Goal: Information Seeking & Learning: Find specific fact

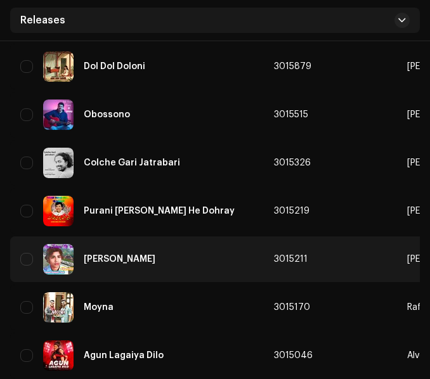
scroll to position [4439, 0]
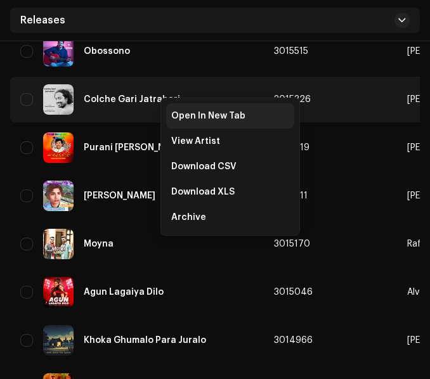
click at [182, 113] on span "Open In New Tab" at bounding box center [208, 116] width 74 height 10
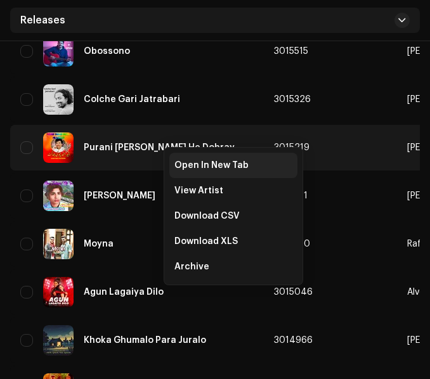
click at [178, 161] on span "Open In New Tab" at bounding box center [211, 165] width 74 height 10
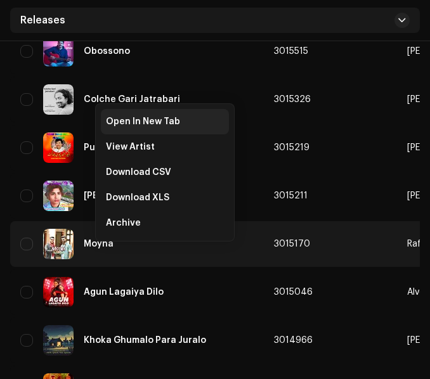
click at [135, 126] on span "Open In New Tab" at bounding box center [143, 122] width 74 height 10
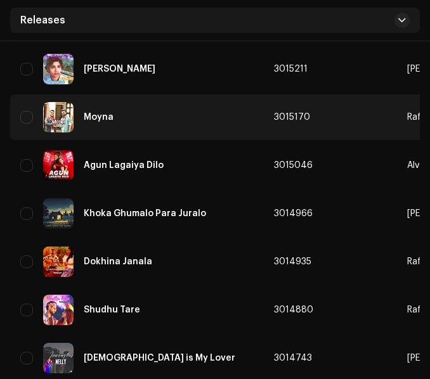
scroll to position [4629, 0]
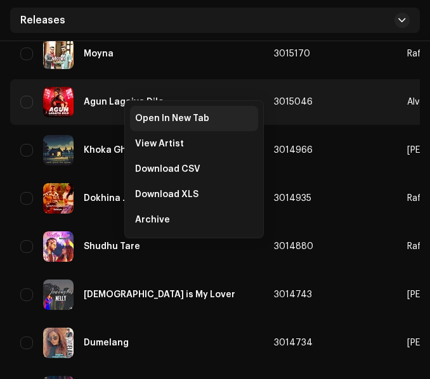
click at [141, 117] on span "Open In New Tab" at bounding box center [172, 119] width 74 height 10
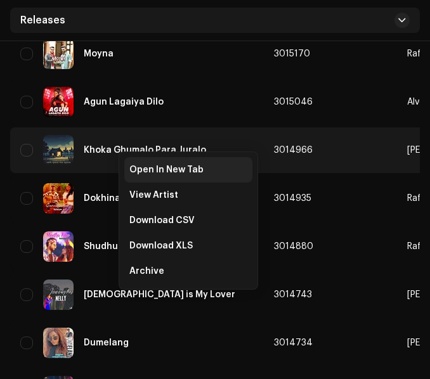
click at [136, 166] on span "Open In New Tab" at bounding box center [166, 170] width 74 height 10
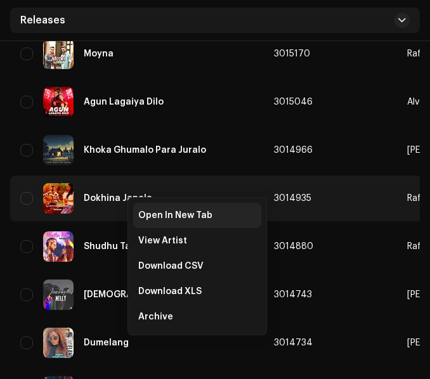
click at [150, 214] on span "Open In New Tab" at bounding box center [175, 216] width 74 height 10
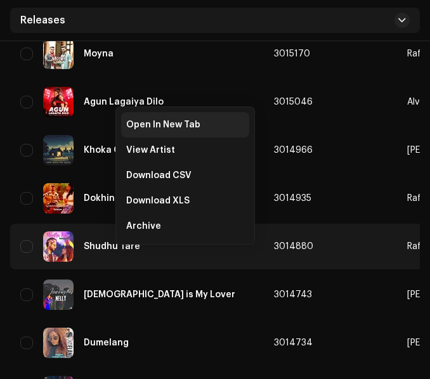
click at [155, 126] on span "Open In New Tab" at bounding box center [163, 125] width 74 height 10
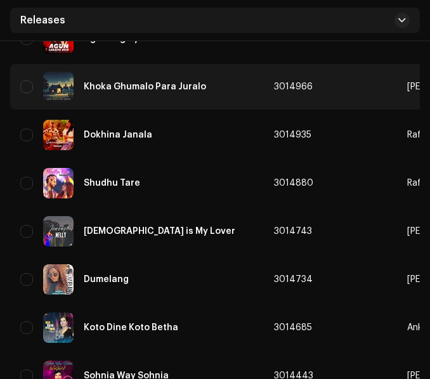
scroll to position [4756, 0]
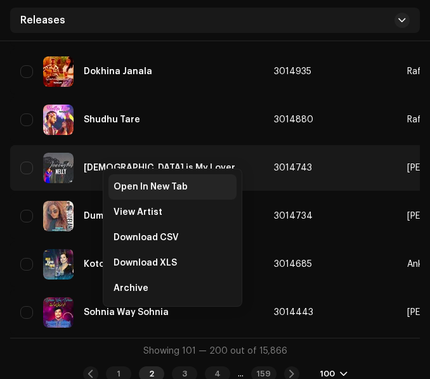
click at [122, 183] on span "Open In New Tab" at bounding box center [151, 187] width 74 height 10
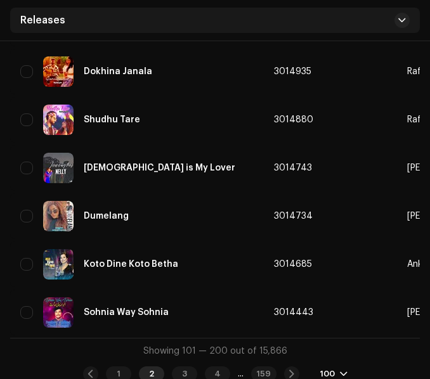
scroll to position [4766, 0]
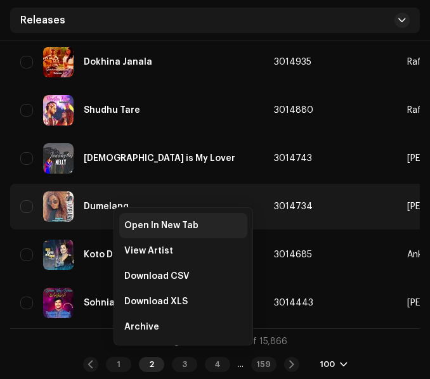
click at [132, 223] on span "Open In New Tab" at bounding box center [161, 226] width 74 height 10
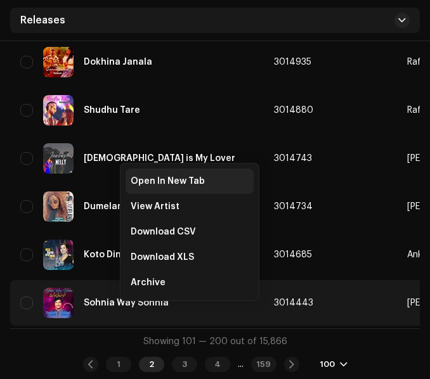
click at [155, 185] on span "Open In New Tab" at bounding box center [168, 181] width 74 height 10
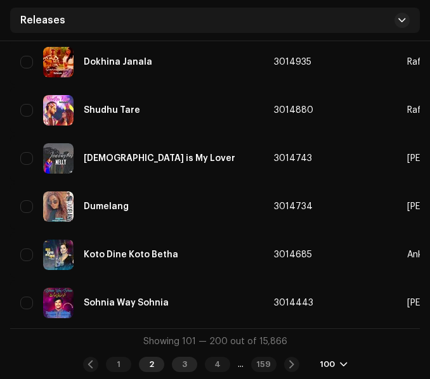
click at [174, 363] on div "3" at bounding box center [184, 364] width 25 height 15
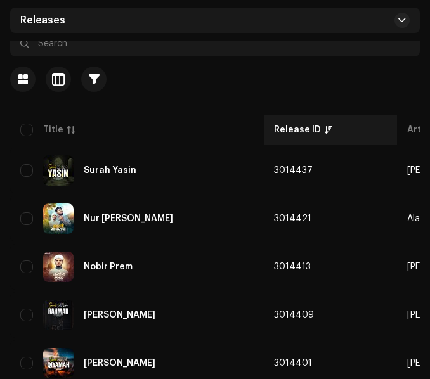
scroll to position [190, 0]
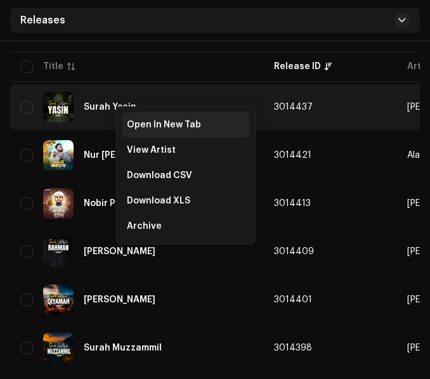
click at [133, 120] on span "Open In New Tab" at bounding box center [164, 125] width 74 height 10
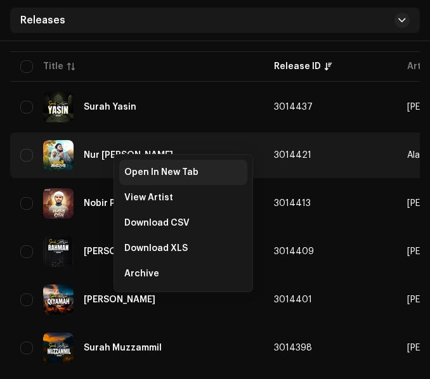
click at [136, 172] on span "Open In New Tab" at bounding box center [161, 172] width 74 height 10
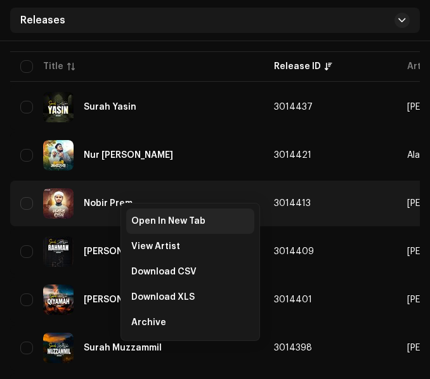
click at [134, 216] on div "Open In New Tab" at bounding box center [190, 221] width 128 height 25
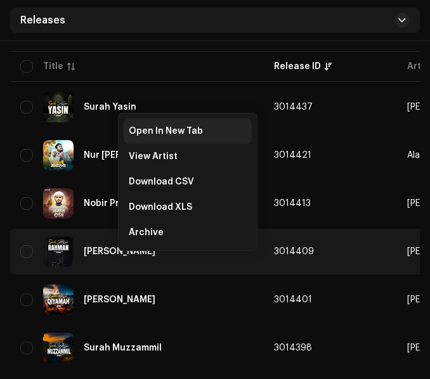
click at [176, 129] on span "Open In New Tab" at bounding box center [166, 131] width 74 height 10
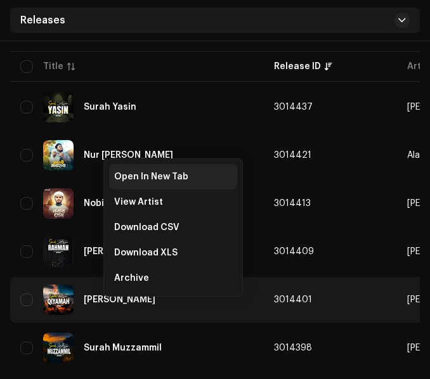
click at [133, 176] on span "Open In New Tab" at bounding box center [151, 177] width 74 height 10
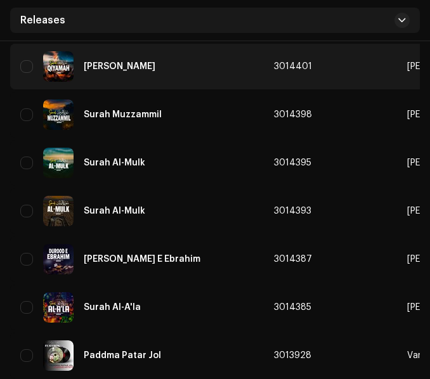
scroll to position [444, 0]
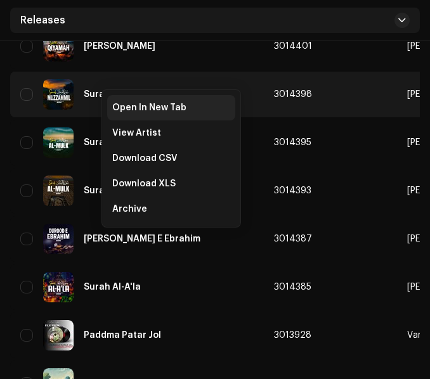
click at [114, 108] on span "Open In New Tab" at bounding box center [149, 108] width 74 height 10
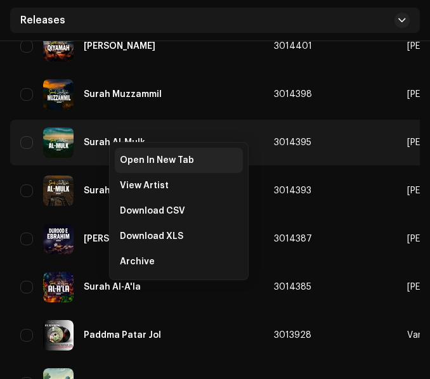
click at [122, 159] on span "Open In New Tab" at bounding box center [157, 160] width 74 height 10
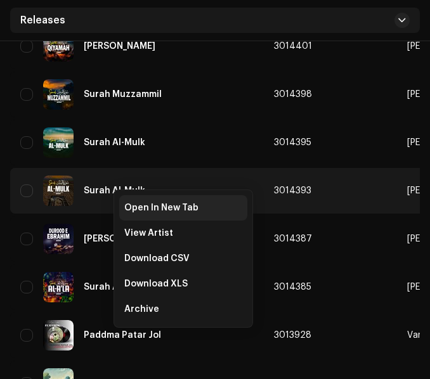
click at [124, 207] on span "Open In New Tab" at bounding box center [161, 208] width 74 height 10
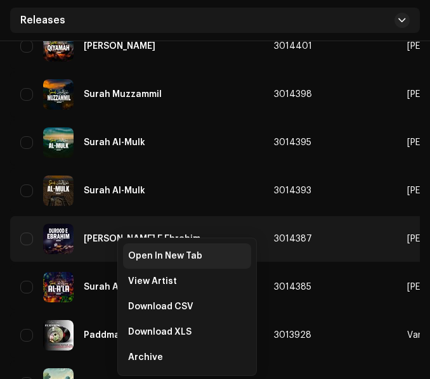
click at [132, 256] on span "Open In New Tab" at bounding box center [165, 256] width 74 height 10
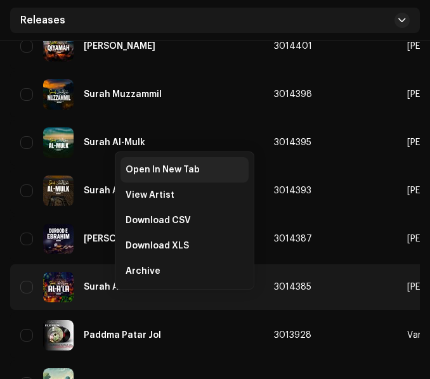
click at [180, 174] on span "Open In New Tab" at bounding box center [163, 170] width 74 height 10
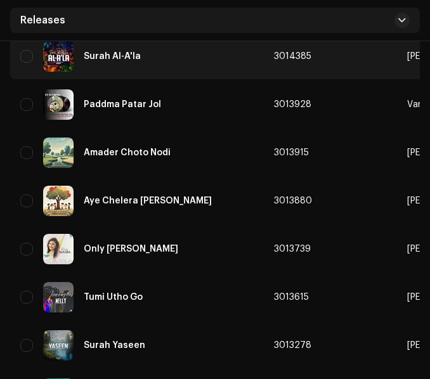
scroll to position [698, 0]
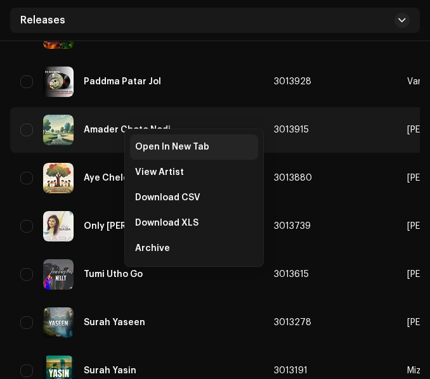
click at [143, 149] on span "Open In New Tab" at bounding box center [172, 147] width 74 height 10
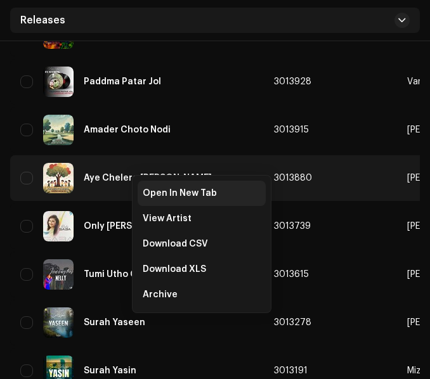
click at [148, 187] on div "Open In New Tab" at bounding box center [202, 193] width 128 height 25
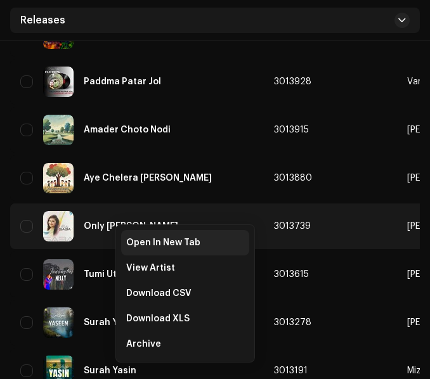
click at [129, 238] on span "Open In New Tab" at bounding box center [163, 243] width 74 height 10
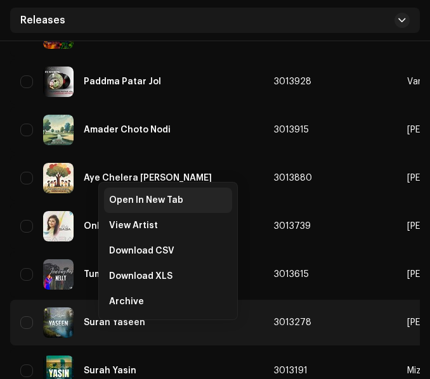
click at [154, 200] on span "Open In New Tab" at bounding box center [146, 200] width 74 height 10
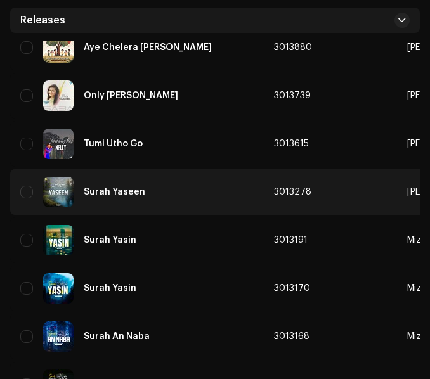
scroll to position [888, 0]
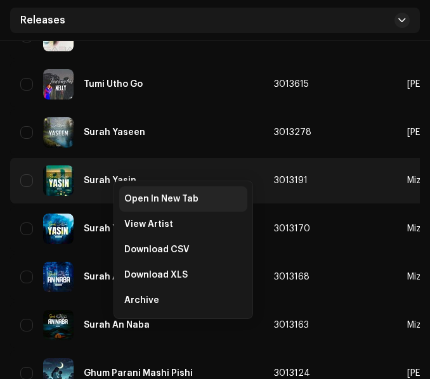
click at [133, 200] on span "Open In New Tab" at bounding box center [161, 199] width 74 height 10
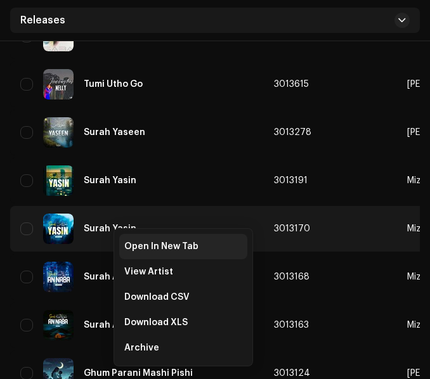
click at [131, 240] on div "Open In New Tab" at bounding box center [183, 246] width 128 height 25
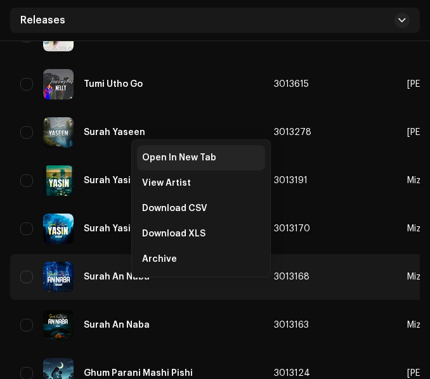
click at [170, 164] on div "Open In New Tab" at bounding box center [201, 157] width 128 height 25
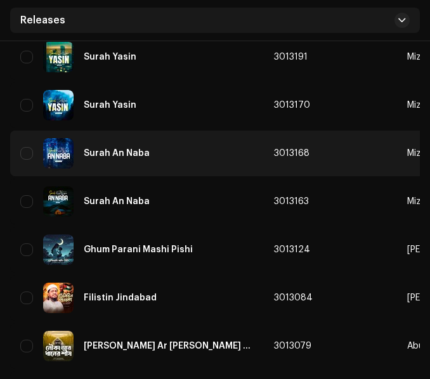
scroll to position [1015, 0]
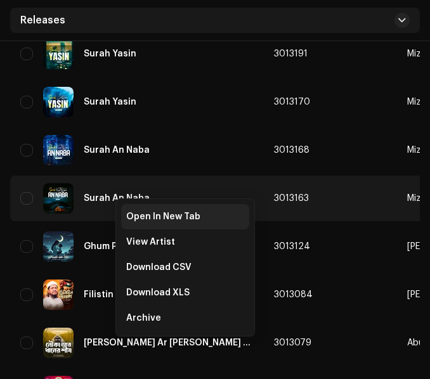
click at [134, 218] on span "Open In New Tab" at bounding box center [163, 217] width 74 height 10
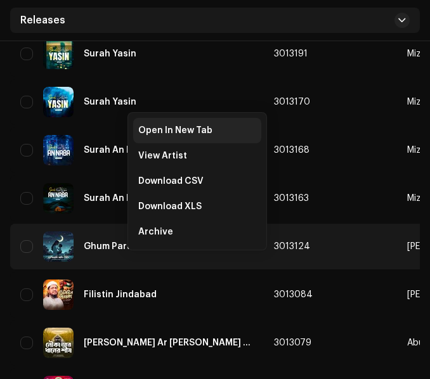
click at [169, 135] on span "Open In New Tab" at bounding box center [175, 131] width 74 height 10
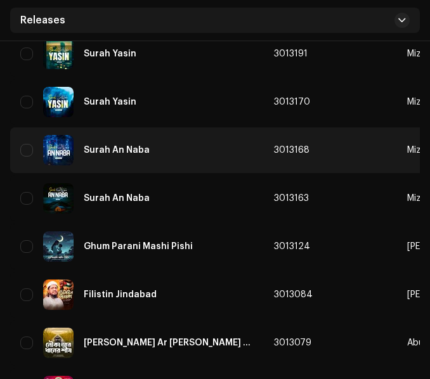
scroll to position [1268, 0]
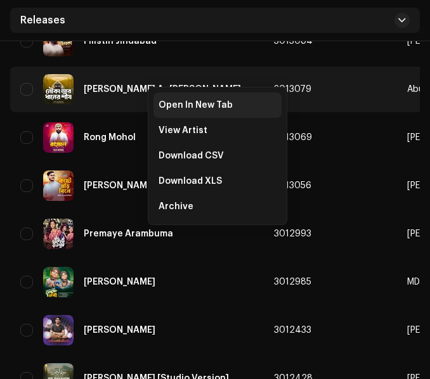
click at [166, 101] on span "Open In New Tab" at bounding box center [196, 105] width 74 height 10
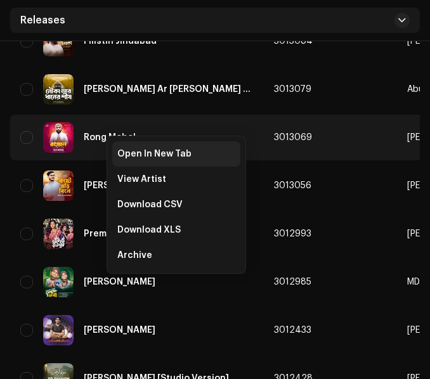
click at [130, 156] on span "Open In New Tab" at bounding box center [154, 154] width 74 height 10
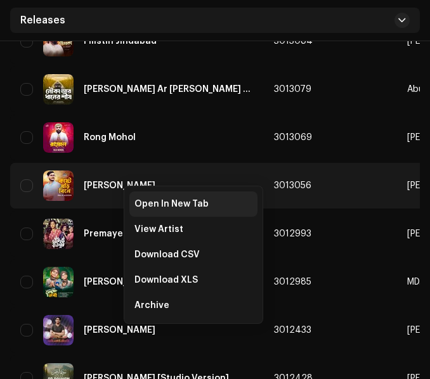
click at [136, 202] on span "Open In New Tab" at bounding box center [171, 204] width 74 height 10
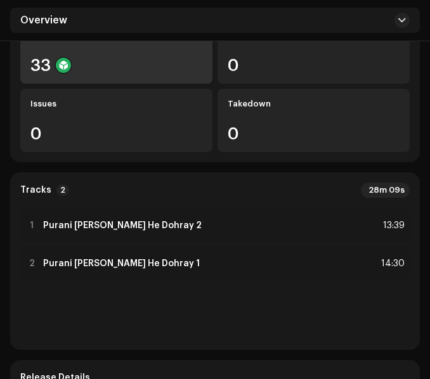
scroll to position [317, 0]
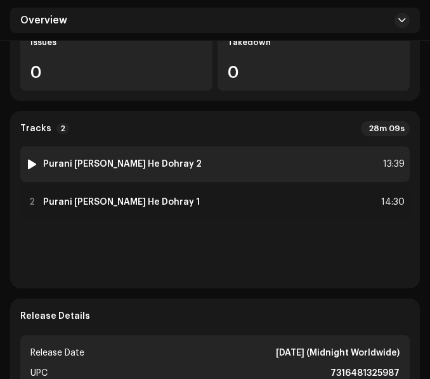
click at [228, 167] on div "1 Purani yadain Dohray He Dohray 2 13:39" at bounding box center [214, 164] width 389 height 36
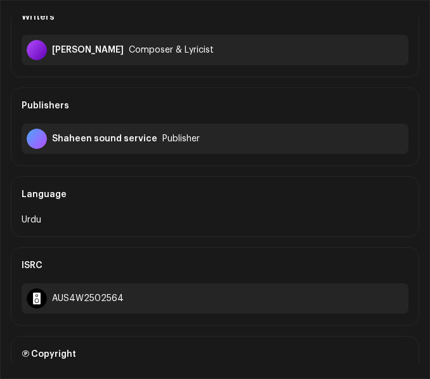
scroll to position [254, 0]
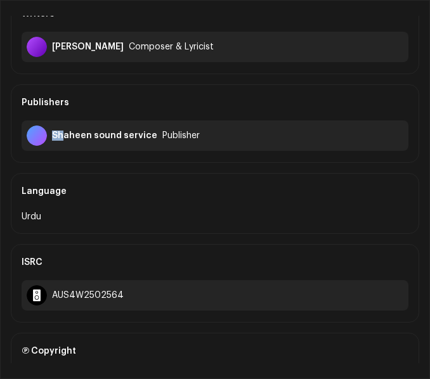
drag, startPoint x: 52, startPoint y: 138, endPoint x: 62, endPoint y: 138, distance: 10.1
click at [62, 138] on div "Shaheen sound service" at bounding box center [104, 136] width 105 height 10
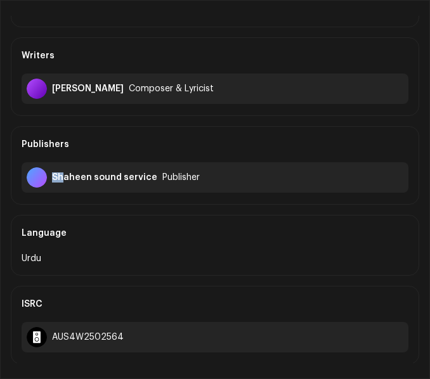
scroll to position [190, 0]
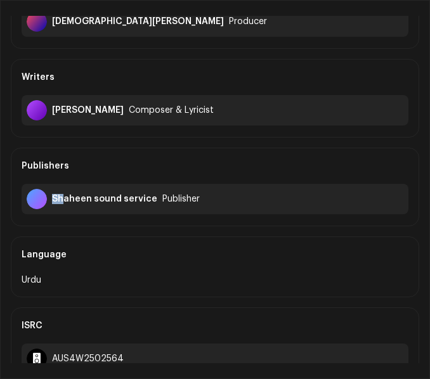
drag, startPoint x: 52, startPoint y: 111, endPoint x: 189, endPoint y: 121, distance: 137.4
click at [189, 121] on div "Mahar Ghulam Muhammad Dard Composer & Lyricist" at bounding box center [215, 110] width 387 height 30
copy div "Mahar Ghulam Muhammad Dard"
click at [334, 72] on div "Writers" at bounding box center [215, 78] width 387 height 36
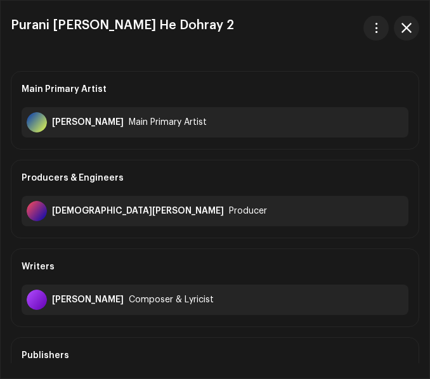
scroll to position [0, 0]
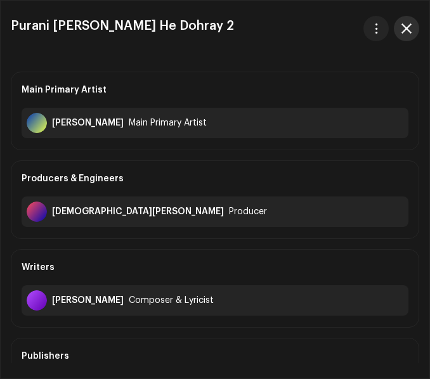
click at [407, 30] on span "button" at bounding box center [406, 28] width 10 height 10
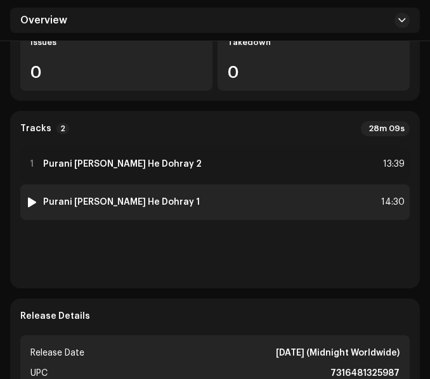
scroll to position [381, 0]
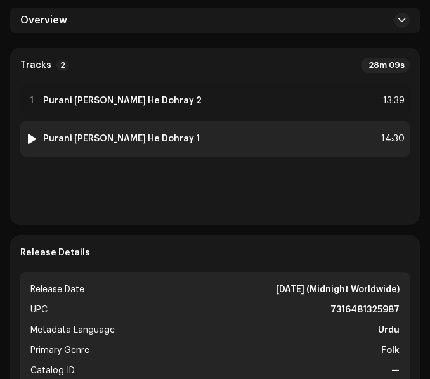
click at [242, 141] on div "2 Purani yadain Dohray He Dohray 1 14:30" at bounding box center [214, 139] width 389 height 36
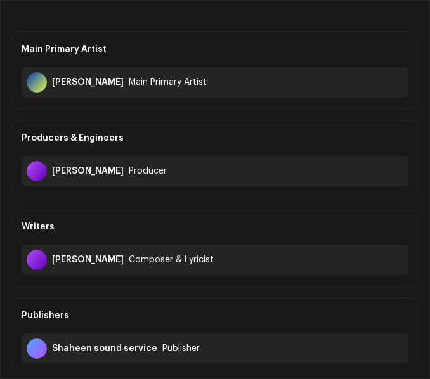
scroll to position [63, 0]
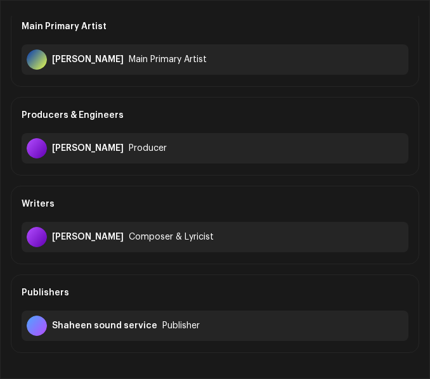
click at [225, 108] on div "Producers & Engineers" at bounding box center [215, 116] width 387 height 36
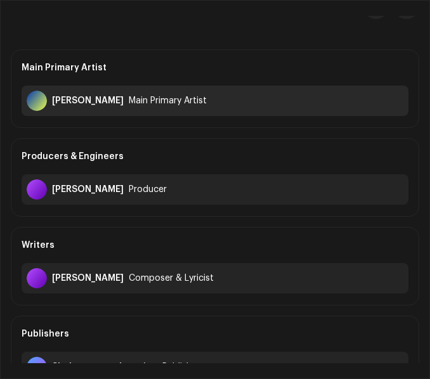
scroll to position [0, 0]
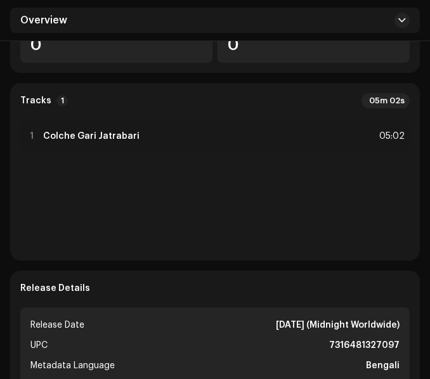
scroll to position [317, 0]
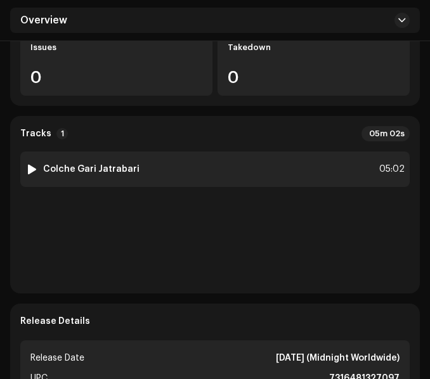
click at [179, 152] on div "1 Colche Gari Jatrabari 05:02" at bounding box center [214, 170] width 389 height 36
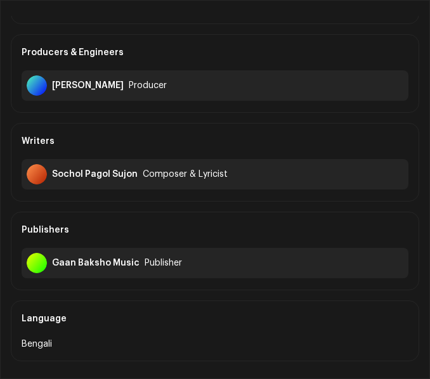
scroll to position [127, 0]
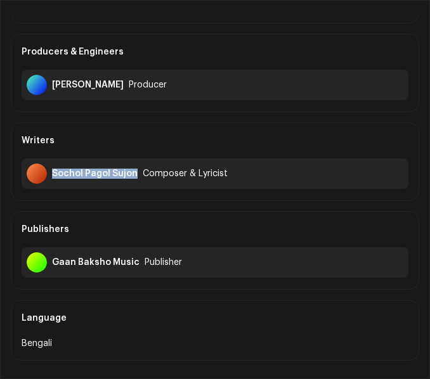
drag, startPoint x: 53, startPoint y: 172, endPoint x: 136, endPoint y: 177, distance: 83.2
click at [136, 177] on div "Sochol Pagol Sujon Composer & Lyricist" at bounding box center [215, 174] width 387 height 30
copy div "Sochol Pagol Sujon"
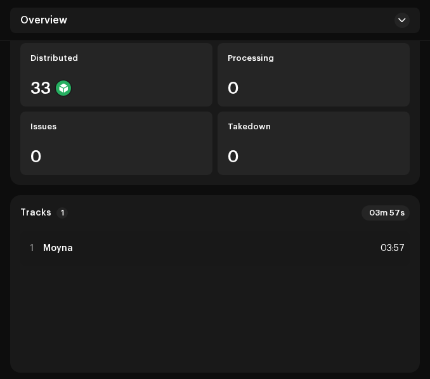
scroll to position [254, 0]
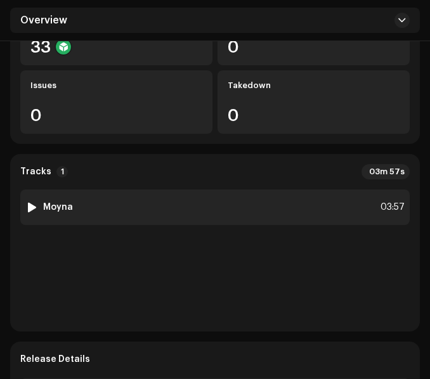
click at [165, 210] on div "1 Moyna 03:57" at bounding box center [214, 208] width 389 height 36
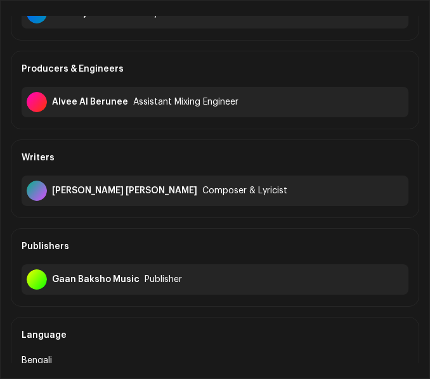
scroll to position [127, 0]
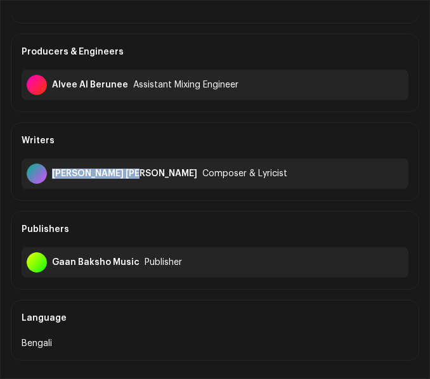
drag, startPoint x: 53, startPoint y: 172, endPoint x: 132, endPoint y: 179, distance: 79.6
click at [132, 179] on div "Kazi Shajib Ahmed Composer & Lyricist" at bounding box center [215, 174] width 387 height 30
copy div "Kazi Shajib Ahmed"
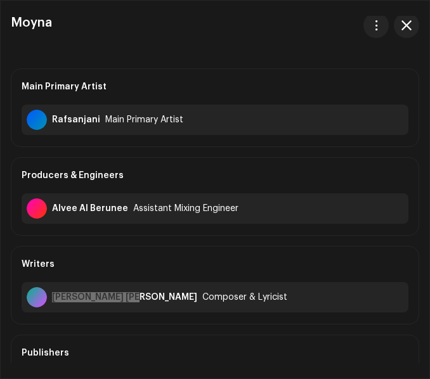
scroll to position [0, 0]
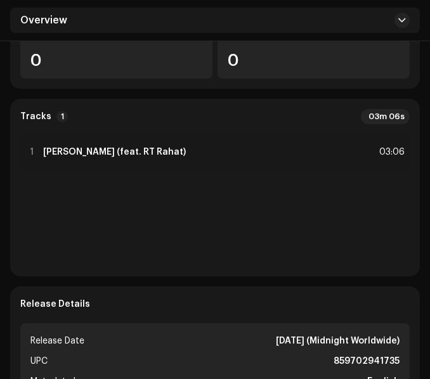
scroll to position [317, 0]
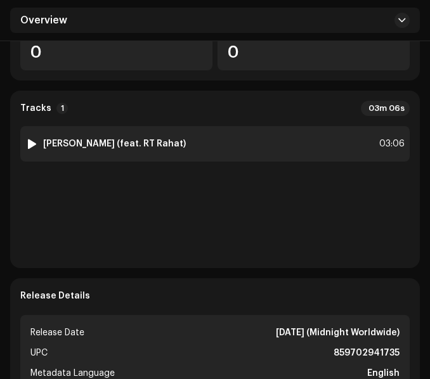
click at [242, 138] on div "1 Agun Lagaiya Dilo (feat. RT Rahat) 03:06" at bounding box center [214, 144] width 389 height 36
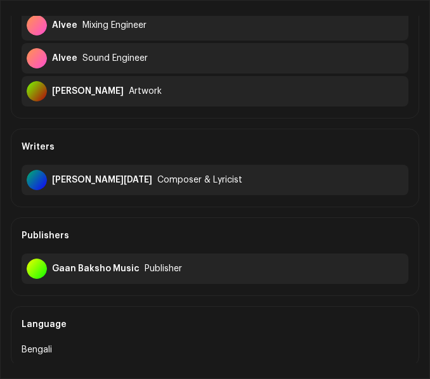
scroll to position [507, 0]
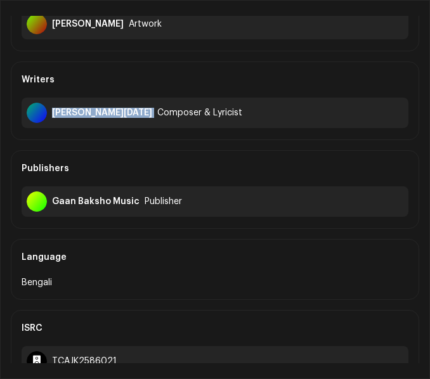
drag, startPoint x: 53, startPoint y: 111, endPoint x: 106, endPoint y: 121, distance: 54.2
click at [106, 121] on div "Hason Raja Composer & Lyricist" at bounding box center [215, 113] width 387 height 30
copy div "Hason Raja"
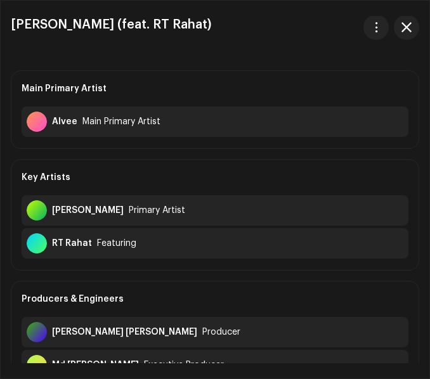
scroll to position [0, 0]
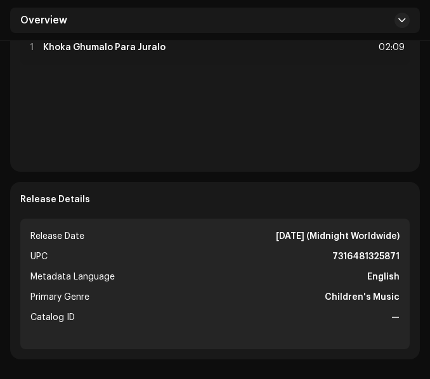
scroll to position [254, 0]
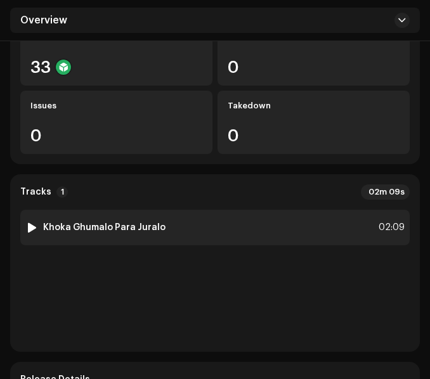
click at [192, 221] on div "1 Khoka Ghumalo Para Juralo 02:09" at bounding box center [214, 228] width 389 height 36
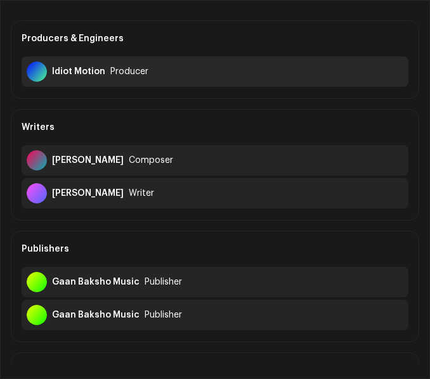
scroll to position [190, 0]
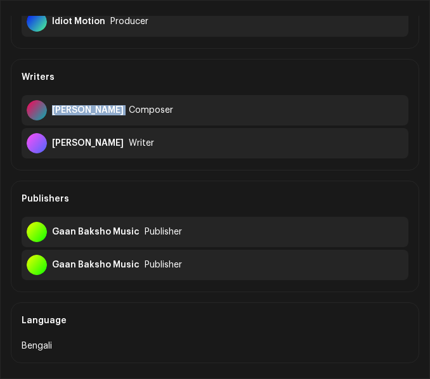
drag, startPoint x: 52, startPoint y: 108, endPoint x: 96, endPoint y: 117, distance: 45.2
click at [96, 117] on div "[PERSON_NAME] Composer" at bounding box center [215, 110] width 387 height 30
copy div "[PERSON_NAME]"
drag, startPoint x: 52, startPoint y: 141, endPoint x: 124, endPoint y: 155, distance: 73.1
click at [124, 155] on div "Raushan Yazdani Writer" at bounding box center [215, 143] width 387 height 30
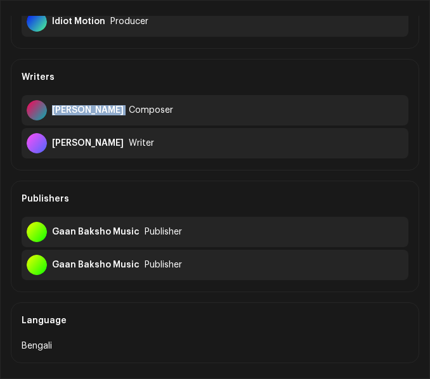
copy div "Raushan Yazdani"
click at [268, 77] on div "Writers" at bounding box center [215, 78] width 387 height 36
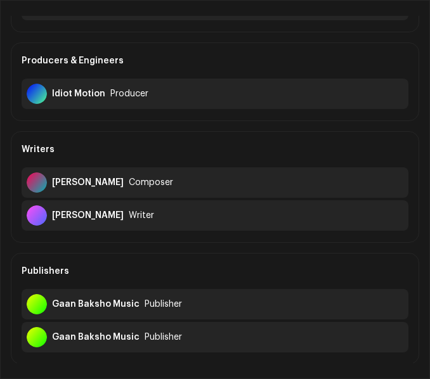
scroll to position [0, 0]
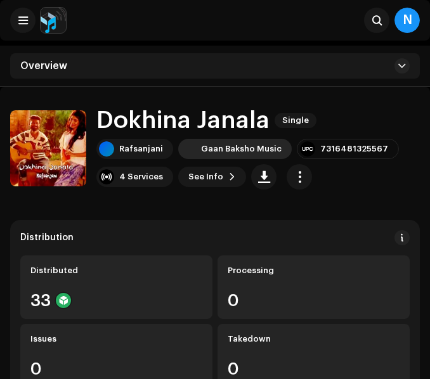
scroll to position [317, 0]
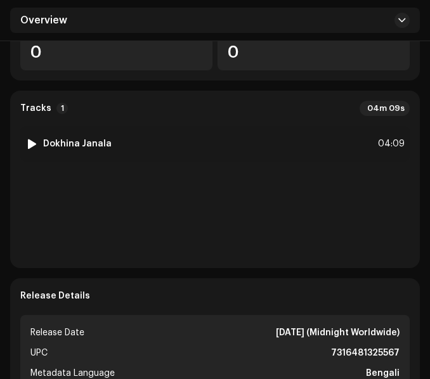
click at [189, 143] on div "1 Dokhina Janala 04:09" at bounding box center [214, 144] width 389 height 36
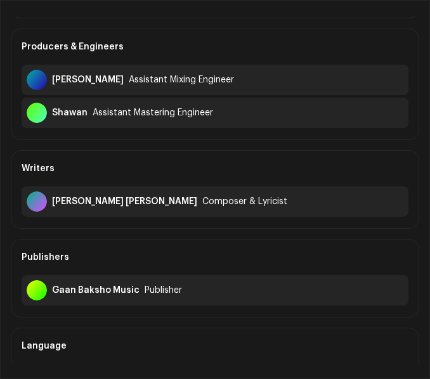
scroll to position [190, 0]
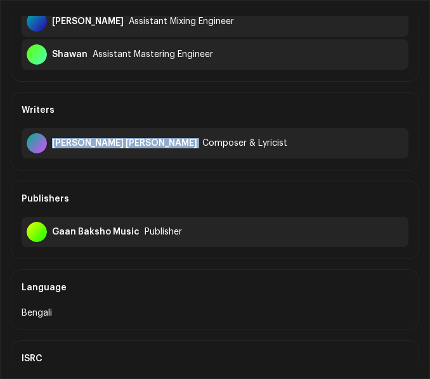
drag, startPoint x: 52, startPoint y: 141, endPoint x: 133, endPoint y: 148, distance: 81.5
click at [133, 148] on div "[PERSON_NAME] [PERSON_NAME] Composer & Lyricist" at bounding box center [215, 143] width 387 height 30
copy div "[PERSON_NAME] [PERSON_NAME]"
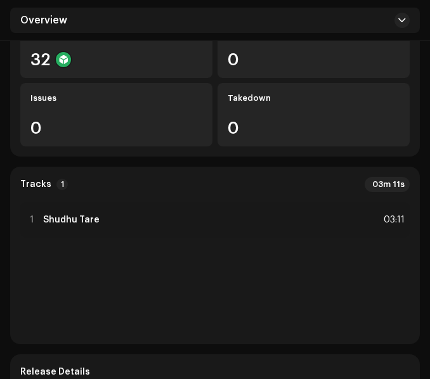
scroll to position [317, 0]
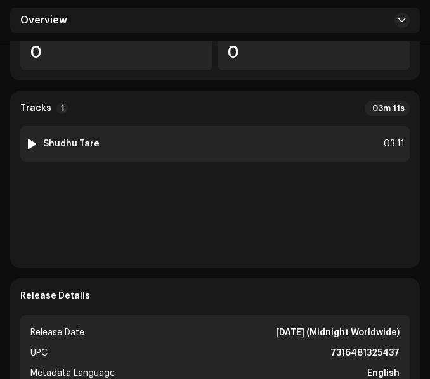
click at [198, 148] on div "1 Shudhu Tare 03:11" at bounding box center [214, 144] width 389 height 36
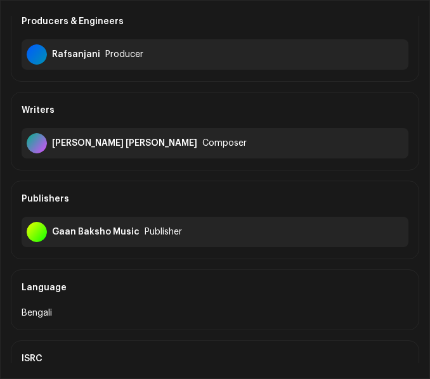
scroll to position [190, 0]
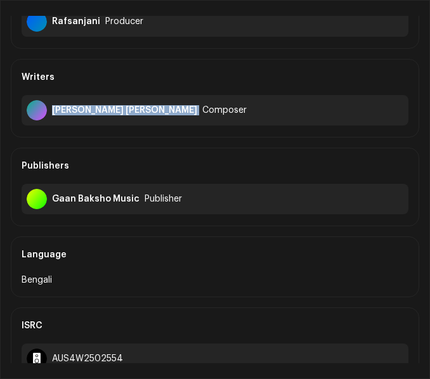
drag, startPoint x: 52, startPoint y: 108, endPoint x: 138, endPoint y: 115, distance: 86.6
click at [138, 115] on div "Kazi Shajib Ahmed Composer" at bounding box center [215, 110] width 387 height 30
copy div "Kazi Shajib Ahmed"
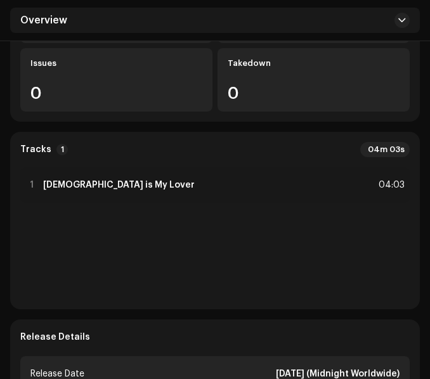
scroll to position [317, 0]
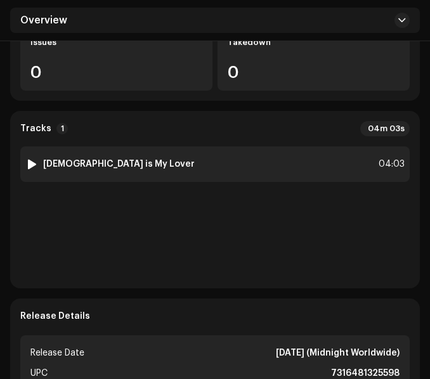
click at [207, 152] on div "1 [DEMOGRAPHIC_DATA] is My Lover 04:03" at bounding box center [214, 164] width 389 height 36
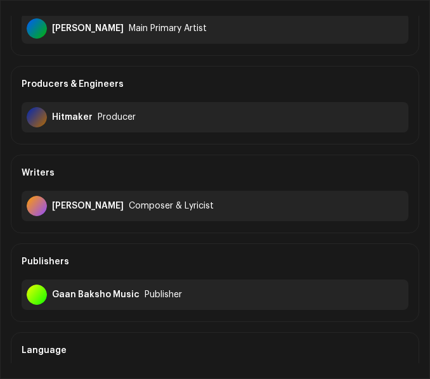
scroll to position [127, 0]
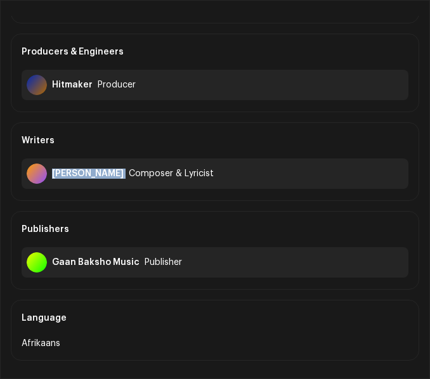
drag, startPoint x: 52, startPoint y: 171, endPoint x: 129, endPoint y: 177, distance: 77.6
click at [129, 177] on div "[PERSON_NAME] Composer & Lyricist" at bounding box center [215, 174] width 387 height 30
copy div "[PERSON_NAME]"
click at [138, 127] on div "Writers" at bounding box center [215, 141] width 387 height 36
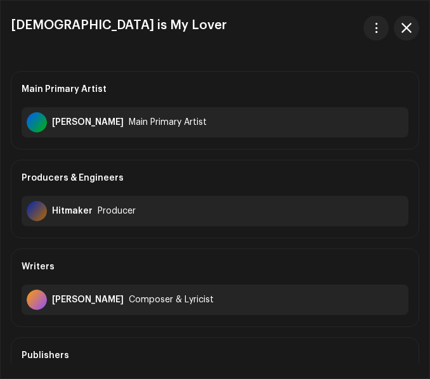
scroll to position [0, 0]
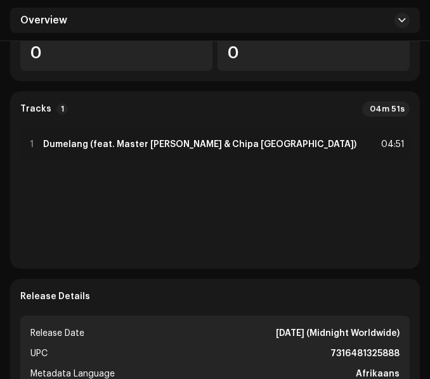
scroll to position [317, 0]
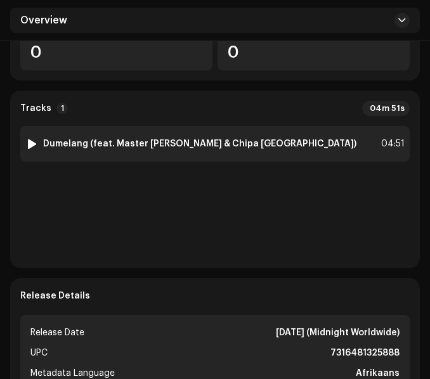
click at [260, 147] on div "1 Dumelang (feat. Master Lee & Chipa China) 04:51" at bounding box center [214, 144] width 389 height 36
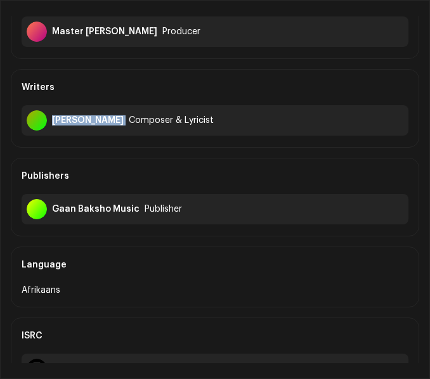
drag, startPoint x: 52, startPoint y: 103, endPoint x: 129, endPoint y: 112, distance: 78.0
click at [129, 112] on div "Dennis Rasebotja Composer & Lyricist" at bounding box center [215, 120] width 387 height 30
copy div "Dennis Rasebotja"
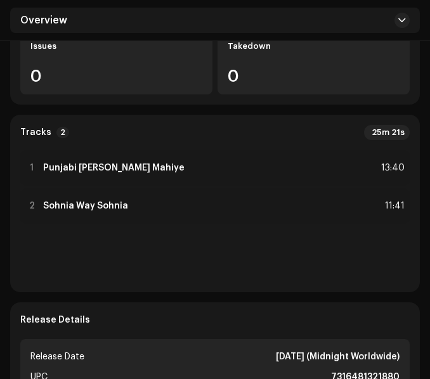
scroll to position [317, 0]
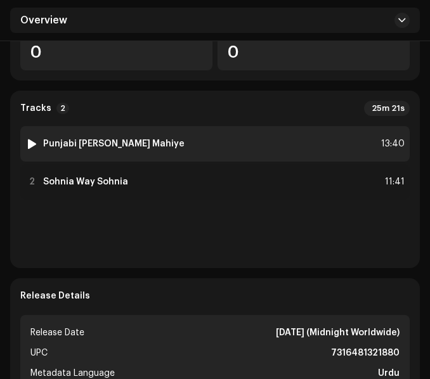
click at [180, 150] on div "1 Punjabi [PERSON_NAME] Mahiye 13:40" at bounding box center [214, 144] width 389 height 36
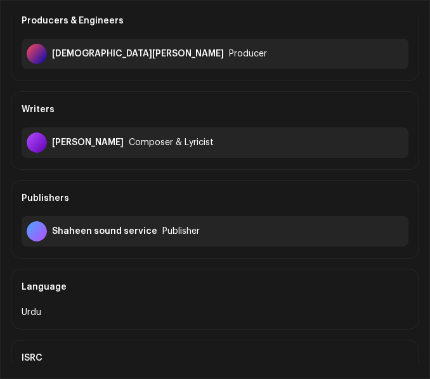
scroll to position [190, 0]
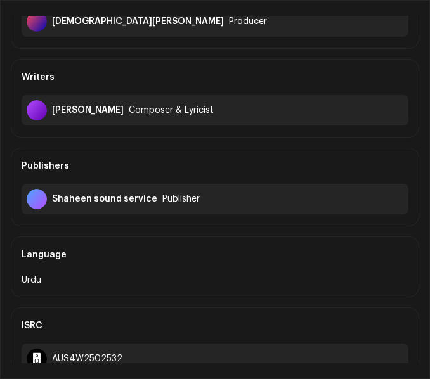
drag, startPoint x: 53, startPoint y: 108, endPoint x: 190, endPoint y: 126, distance: 138.0
click at [190, 126] on div "Writers [PERSON_NAME] Composer & Lyricist" at bounding box center [215, 98] width 408 height 79
copy div "[PERSON_NAME]"
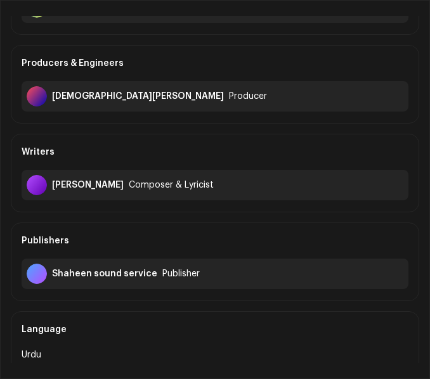
scroll to position [0, 0]
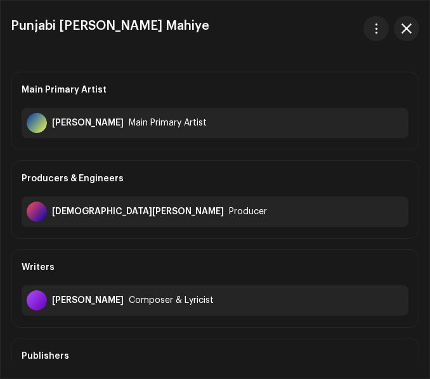
drag, startPoint x: 401, startPoint y: 27, endPoint x: 400, endPoint y: 34, distance: 7.1
click at [401, 27] on span "button" at bounding box center [406, 28] width 10 height 10
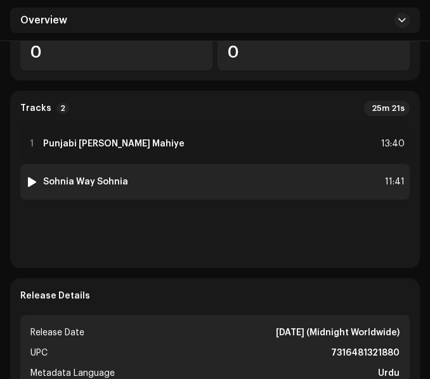
click at [207, 181] on div "2 Sohnia Way Sohnia 11:41" at bounding box center [214, 182] width 389 height 36
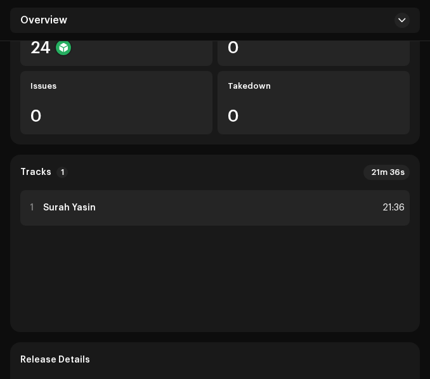
scroll to position [254, 0]
click at [199, 208] on div "1 Surah Yasin 21:36" at bounding box center [214, 208] width 389 height 36
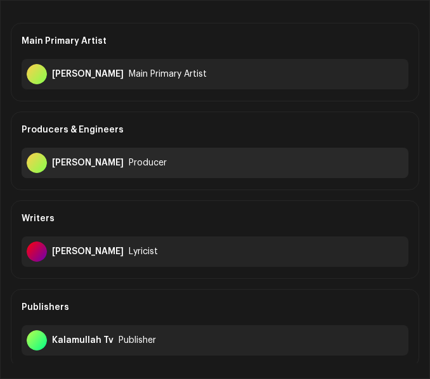
scroll to position [127, 0]
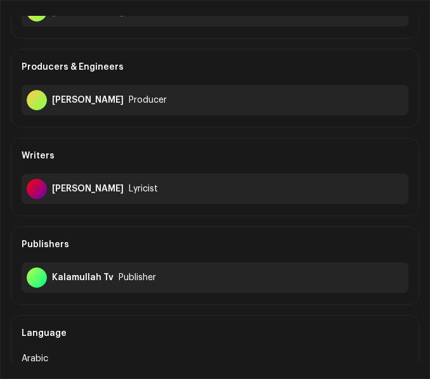
drag, startPoint x: 52, startPoint y: 188, endPoint x: 126, endPoint y: 195, distance: 73.8
click at [126, 195] on div "Rahmanur Rahim Lyricist" at bounding box center [215, 189] width 387 height 30
copy div "Rahmanur Rahim"
click at [202, 86] on div "Sajidur Rahman Producer" at bounding box center [215, 100] width 387 height 30
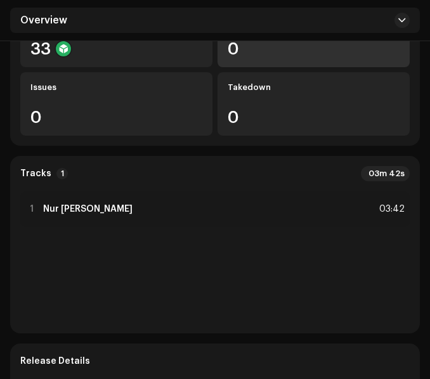
scroll to position [254, 0]
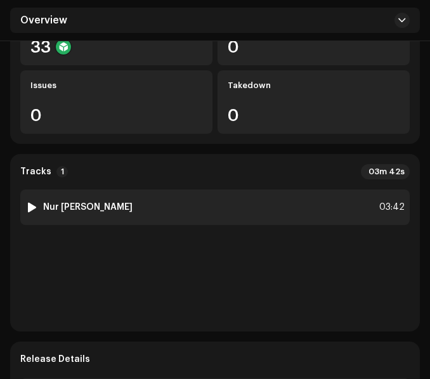
click at [240, 201] on div "1 Nur [PERSON_NAME] 03:42" at bounding box center [214, 208] width 389 height 36
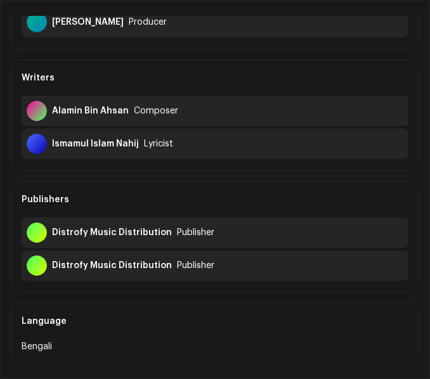
scroll to position [317, 0]
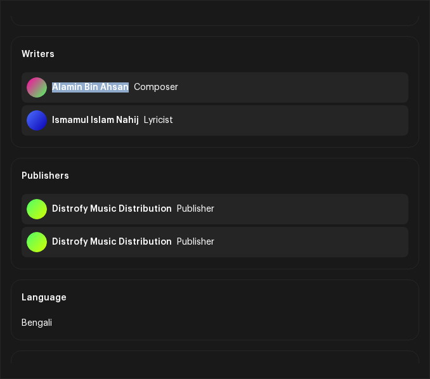
drag, startPoint x: 52, startPoint y: 86, endPoint x: 125, endPoint y: 91, distance: 73.1
click at [125, 91] on div "Alamin Bin Ahsan" at bounding box center [90, 87] width 77 height 10
copy div "Alamin Bin Ahsan"
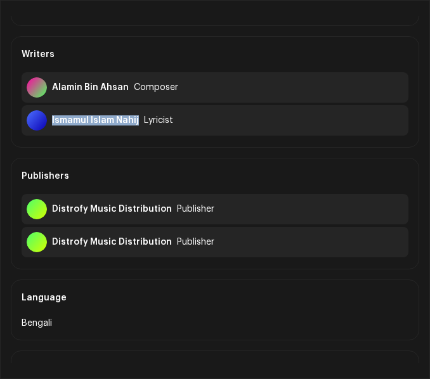
drag, startPoint x: 51, startPoint y: 119, endPoint x: 138, endPoint y: 129, distance: 88.1
click at [138, 129] on div "Ismamul Islam Nahij Lyricist" at bounding box center [215, 120] width 387 height 30
copy div "Ismamul Islam Nahij"
click at [182, 166] on div "Publishers" at bounding box center [215, 177] width 387 height 36
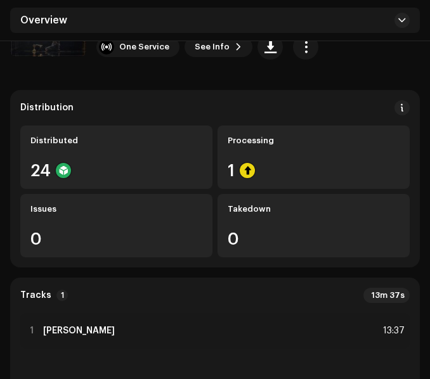
scroll to position [254, 0]
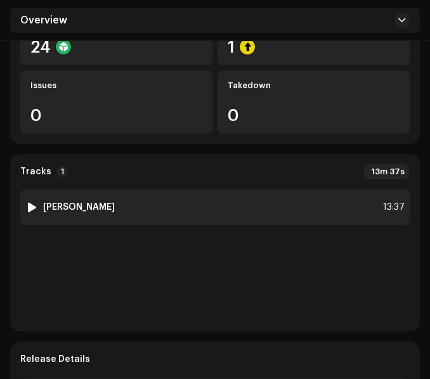
click at [176, 222] on div "1 [PERSON_NAME] 13:37" at bounding box center [214, 208] width 389 height 36
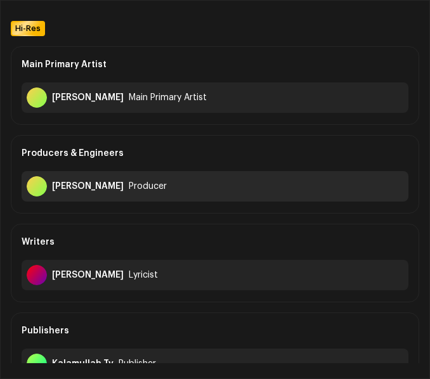
scroll to position [63, 0]
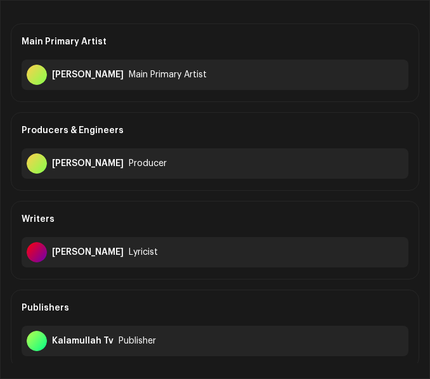
drag, startPoint x: 51, startPoint y: 253, endPoint x: 122, endPoint y: 259, distance: 71.3
click at [122, 259] on div "Rahmanur Rahim Lyricist" at bounding box center [215, 252] width 387 height 30
copy div "[PERSON_NAME]"
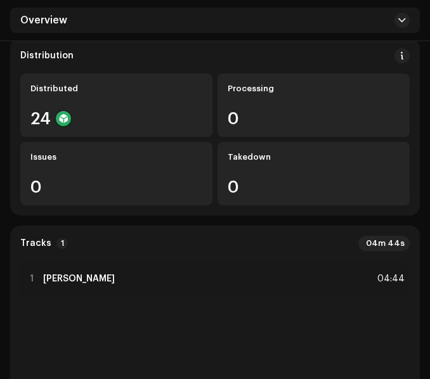
scroll to position [190, 0]
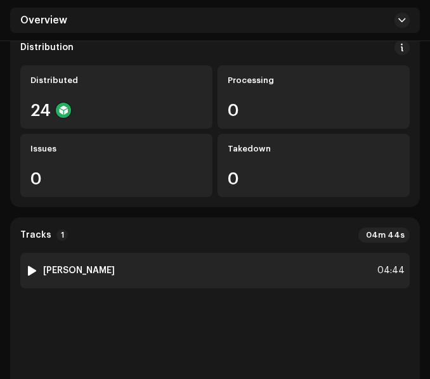
click at [226, 274] on div "1 Surah Qiyamah 04:44" at bounding box center [214, 271] width 389 height 36
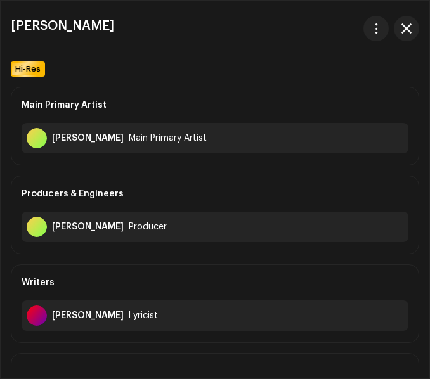
scroll to position [63, 0]
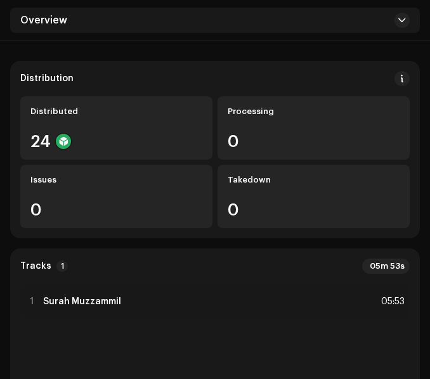
scroll to position [190, 0]
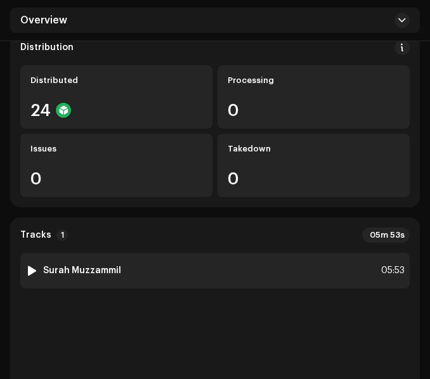
click at [187, 261] on div "1 Surah Muzzammil 05:53" at bounding box center [214, 271] width 389 height 36
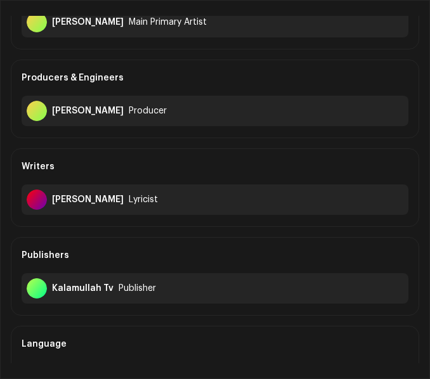
scroll to position [127, 0]
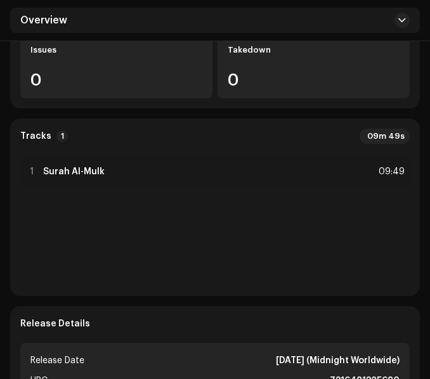
scroll to position [317, 0]
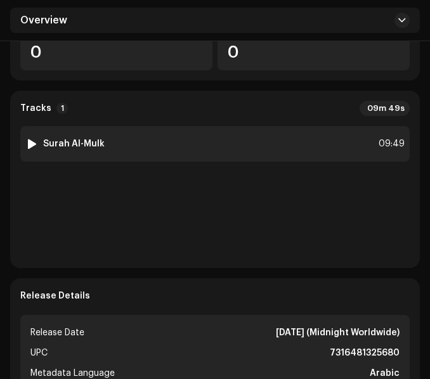
click at [212, 140] on div "1 Surah Al-Mulk 09:49" at bounding box center [214, 144] width 389 height 36
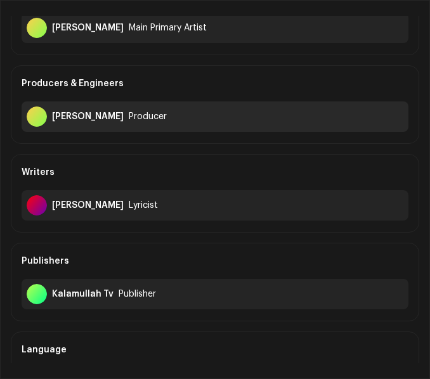
scroll to position [127, 0]
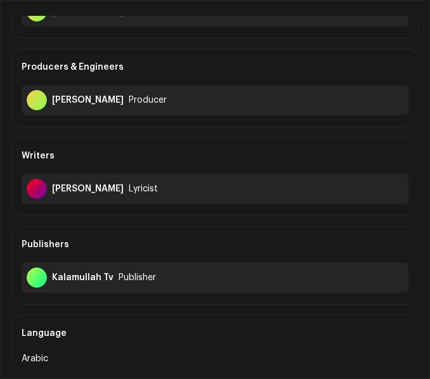
click at [265, 56] on div "Producers & Engineers" at bounding box center [215, 67] width 387 height 36
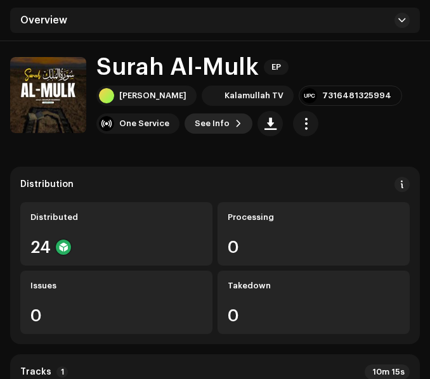
scroll to position [254, 0]
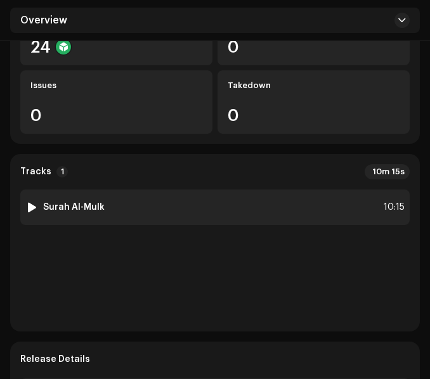
click at [217, 211] on div "1 Surah Al-Mulk 10:15" at bounding box center [214, 208] width 389 height 36
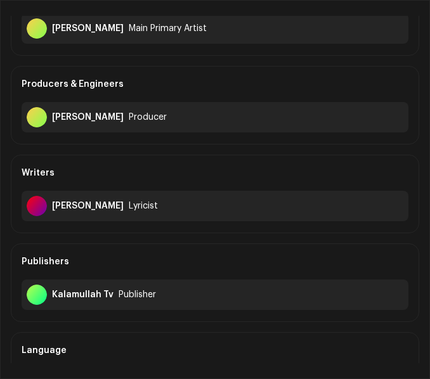
scroll to position [127, 0]
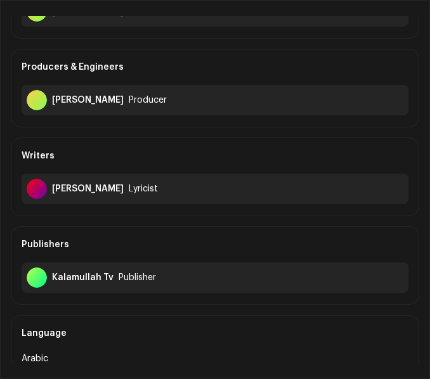
click at [295, 121] on div "Producers & Engineers Sajidur Rahman Producer" at bounding box center [215, 88] width 408 height 79
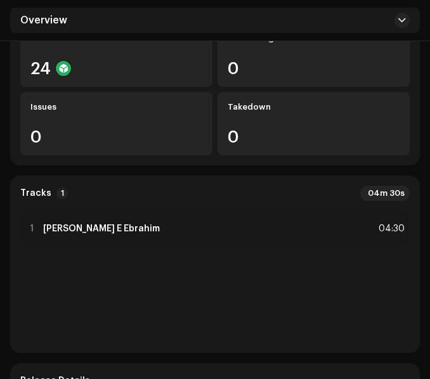
scroll to position [254, 0]
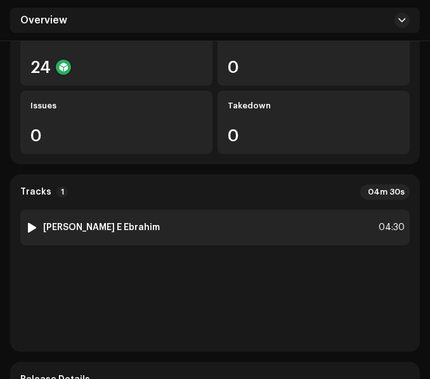
click at [190, 210] on div "1 Durood E Ebrahim 04:30" at bounding box center [214, 228] width 389 height 36
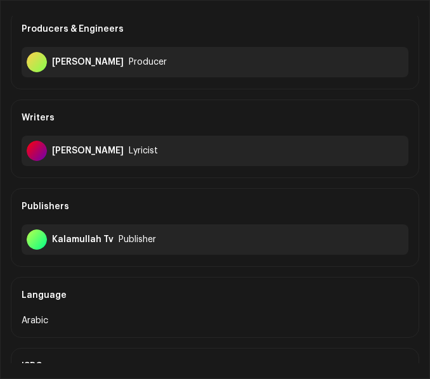
scroll to position [190, 0]
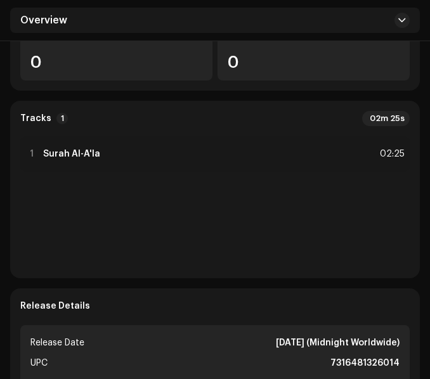
scroll to position [381, 0]
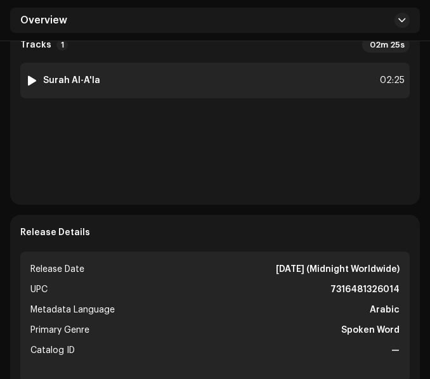
click at [239, 81] on div "1 Surah Al-A'la 02:25" at bounding box center [214, 81] width 389 height 36
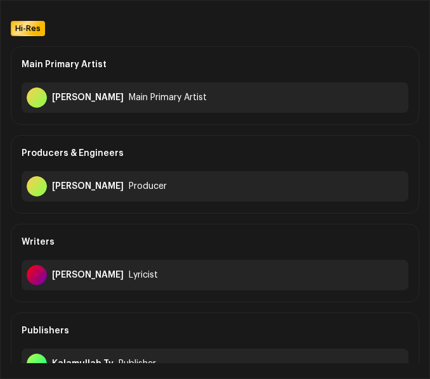
scroll to position [63, 0]
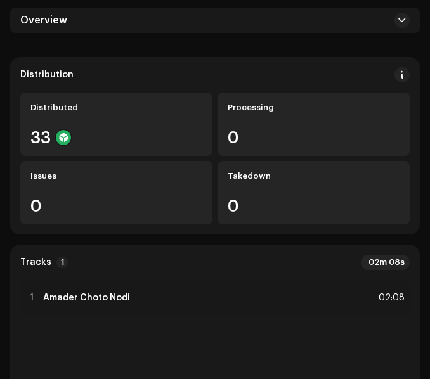
scroll to position [190, 0]
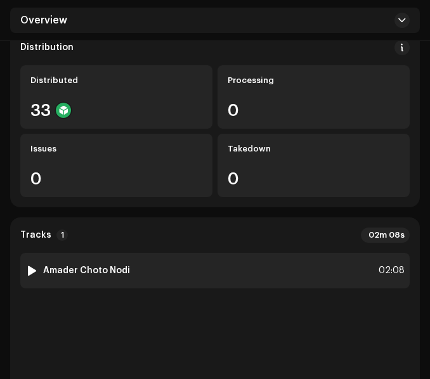
click at [245, 281] on div "1 Amader Choto Nodi 02:08" at bounding box center [214, 271] width 389 height 36
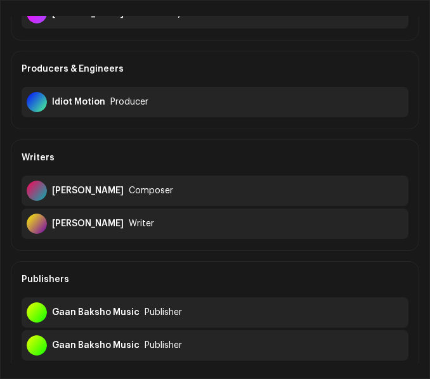
scroll to position [127, 0]
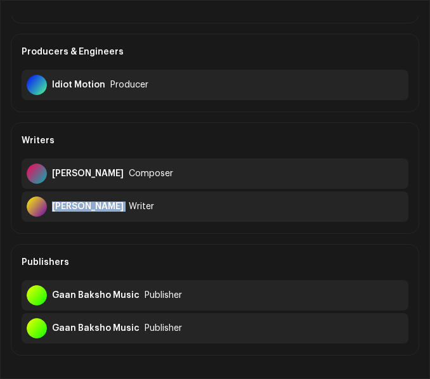
drag, startPoint x: 53, startPoint y: 207, endPoint x: 145, endPoint y: 216, distance: 91.7
click at [145, 216] on div "Rabindranath Tagore Writer" at bounding box center [215, 207] width 387 height 30
copy div "Rabindranath Tagore"
drag, startPoint x: 53, startPoint y: 171, endPoint x: 92, endPoint y: 173, distance: 38.8
click at [92, 173] on div "Bipul Shil Composer" at bounding box center [215, 174] width 387 height 30
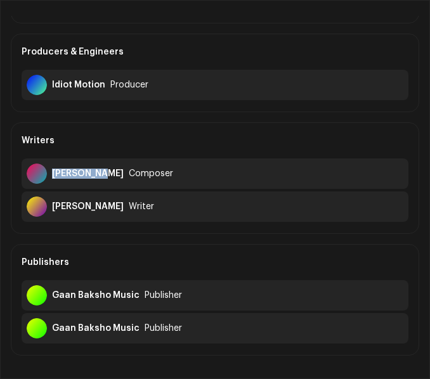
copy div "Bipul Shil"
click at [234, 134] on div "Writers" at bounding box center [215, 141] width 387 height 36
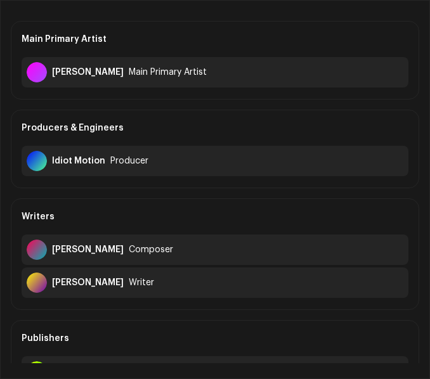
scroll to position [0, 0]
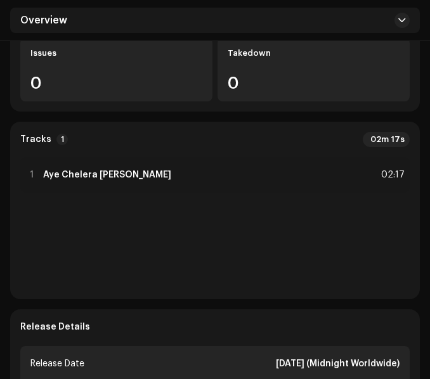
scroll to position [317, 0]
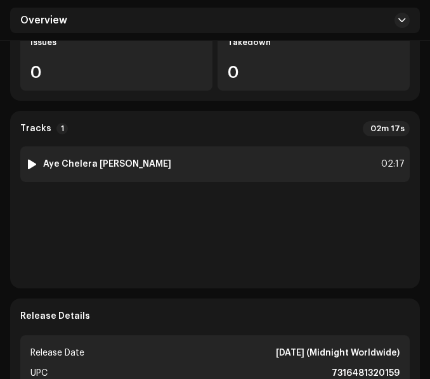
click at [208, 160] on div "1 Aye Chelera Aye Meyera 02:17" at bounding box center [214, 164] width 389 height 36
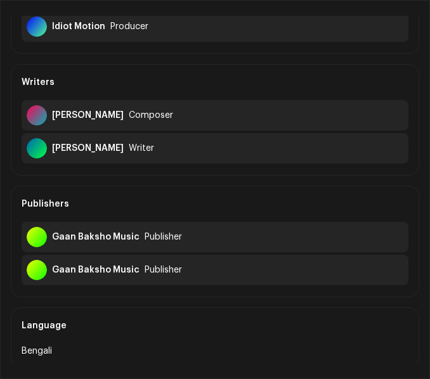
scroll to position [190, 0]
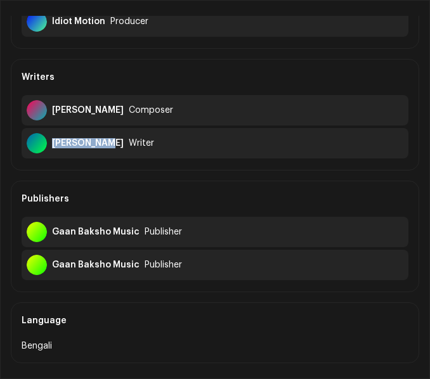
drag, startPoint x: 52, startPoint y: 146, endPoint x: 105, endPoint y: 147, distance: 53.3
click at [105, 147] on div "Jasim Uddin Writer" at bounding box center [215, 143] width 387 height 30
copy div "Jasim Uddin"
click at [224, 66] on div "Writers" at bounding box center [215, 78] width 387 height 36
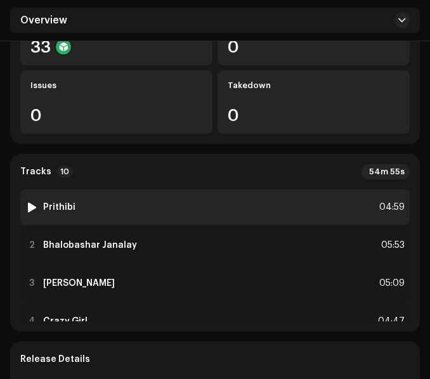
click at [207, 214] on div "1 Prithibi 04:59" at bounding box center [214, 208] width 389 height 36
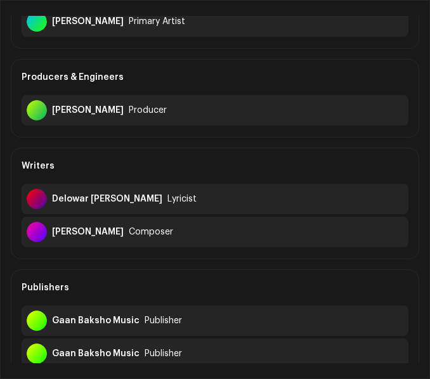
scroll to position [254, 0]
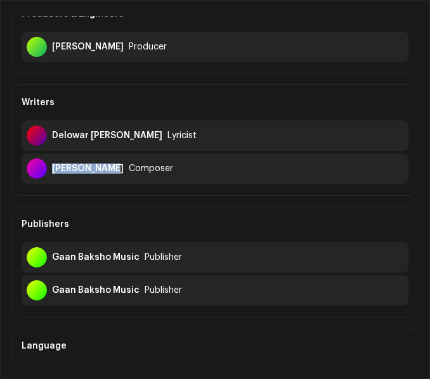
drag, startPoint x: 53, startPoint y: 169, endPoint x: 110, endPoint y: 169, distance: 57.7
click at [110, 169] on div "Najir Mahmud" at bounding box center [88, 169] width 72 height 10
copy div "Najir Mahmud"
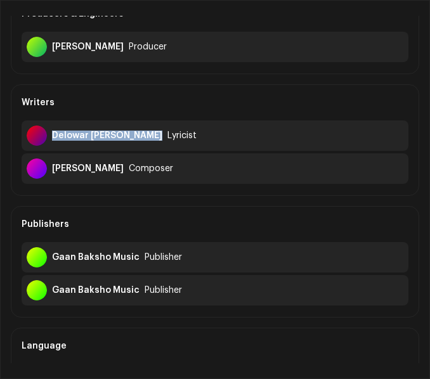
drag, startPoint x: 51, startPoint y: 134, endPoint x: 147, endPoint y: 136, distance: 96.4
click at [147, 136] on div "Delowar Arjuda Sharaf Lyricist" at bounding box center [215, 135] width 387 height 30
copy div "Delowar Arjuda Sharaf"
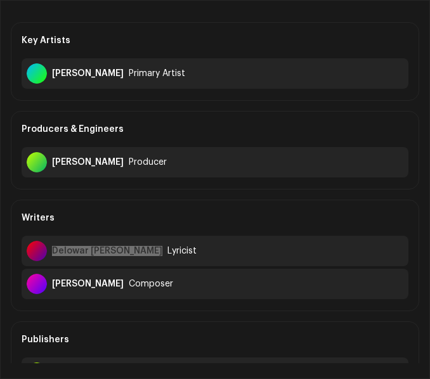
scroll to position [0, 0]
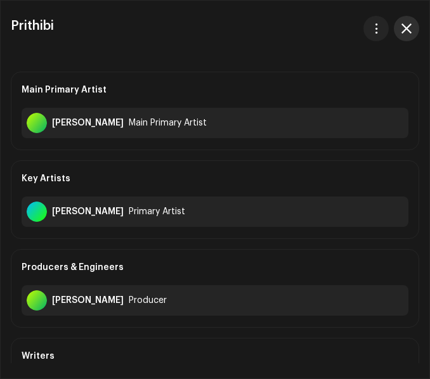
click at [409, 26] on span "button" at bounding box center [406, 28] width 10 height 10
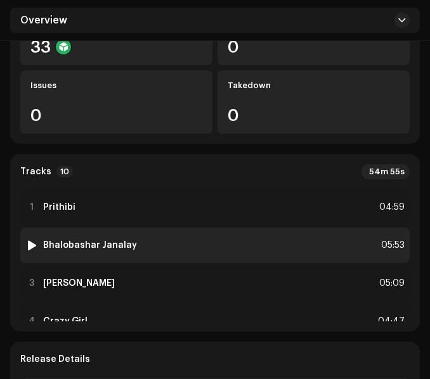
click at [146, 244] on div "2 Bhalobashar Janalay 05:53" at bounding box center [214, 246] width 389 height 36
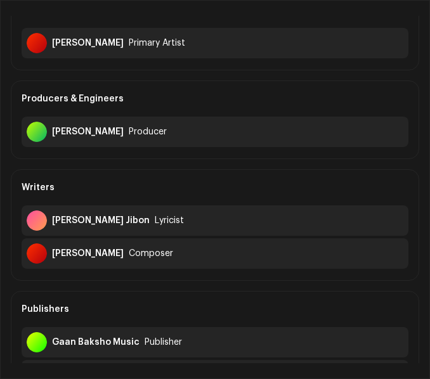
scroll to position [190, 0]
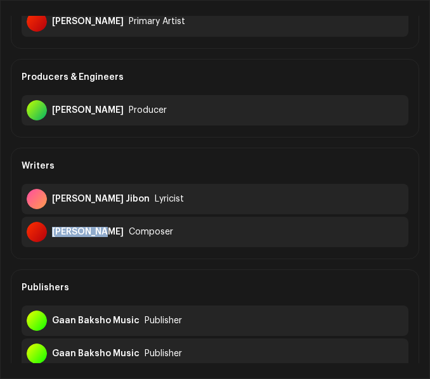
drag, startPoint x: 52, startPoint y: 231, endPoint x: 96, endPoint y: 230, distance: 44.4
click at [96, 230] on div "Belal Khan Composer" at bounding box center [215, 232] width 387 height 30
copy div "Belal Khan"
drag, startPoint x: 53, startPoint y: 197, endPoint x: 131, endPoint y: 207, distance: 78.7
click at [131, 207] on div "Robiul Islam Jibon Lyricist" at bounding box center [215, 199] width 387 height 30
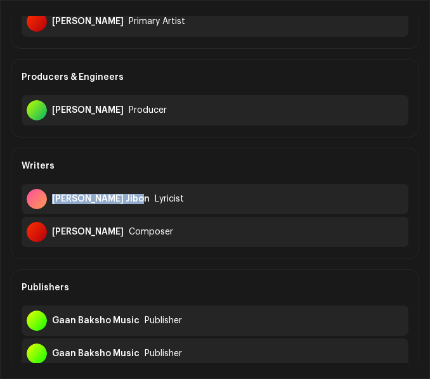
copy div "Robiul Islam Jibon"
click at [209, 162] on div "Writers" at bounding box center [215, 166] width 387 height 36
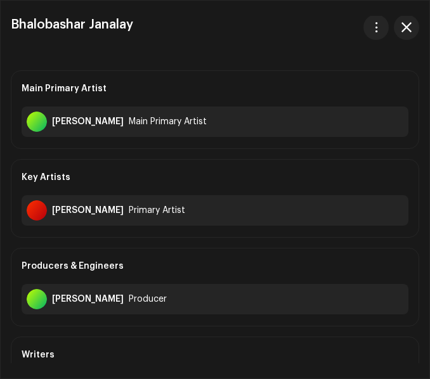
scroll to position [0, 0]
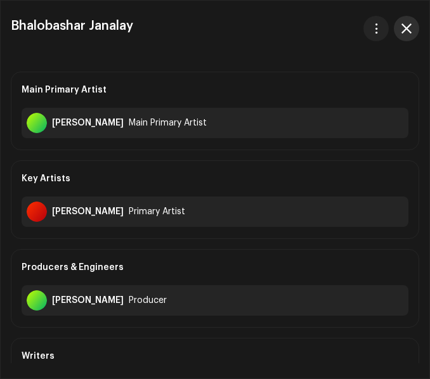
click at [410, 30] on span "button" at bounding box center [406, 28] width 10 height 10
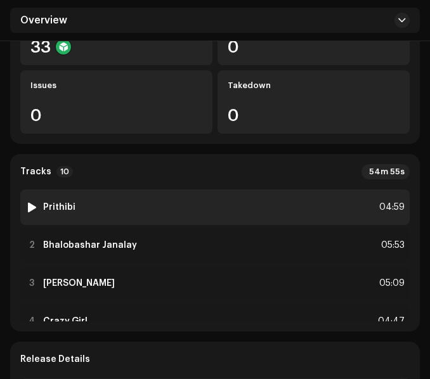
scroll to position [63, 0]
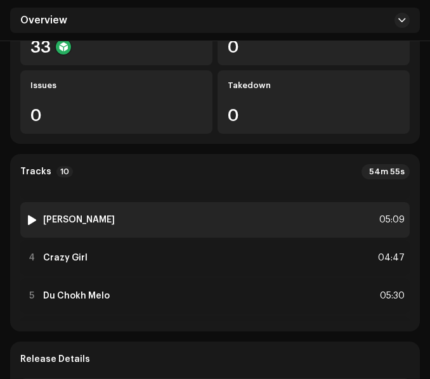
click at [185, 216] on div "3 Ekla Ghore 05:09" at bounding box center [214, 220] width 389 height 36
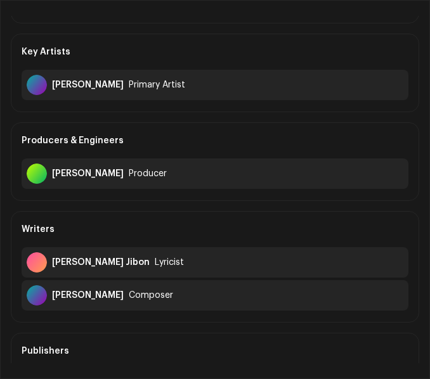
scroll to position [190, 0]
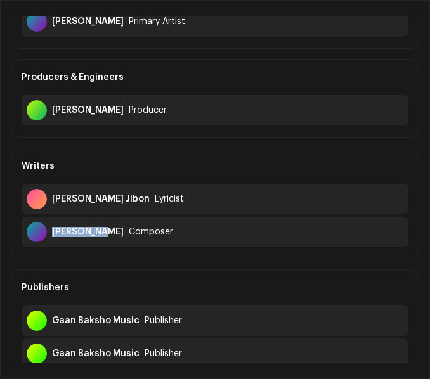
drag, startPoint x: 51, startPoint y: 230, endPoint x: 98, endPoint y: 237, distance: 46.7
click at [98, 237] on div "Kazi Shuvo Composer" at bounding box center [215, 232] width 387 height 30
copy div "Kazi Shuvo"
click at [204, 143] on div "Main Primary Artist Sabrina Saba Main Primary Artist Key Artists Kazi Shuvo Pri…" at bounding box center [215, 131] width 408 height 500
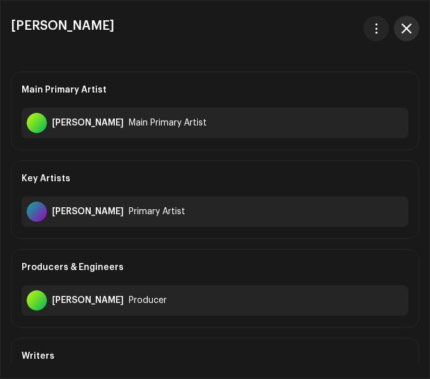
click at [409, 29] on span "button" at bounding box center [406, 28] width 10 height 10
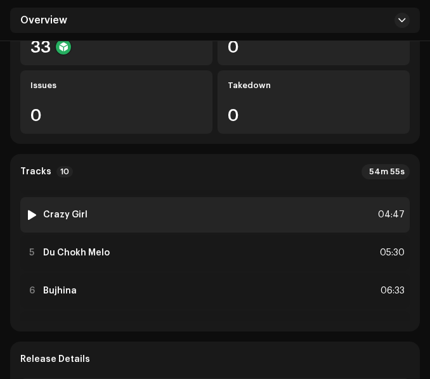
scroll to position [127, 0]
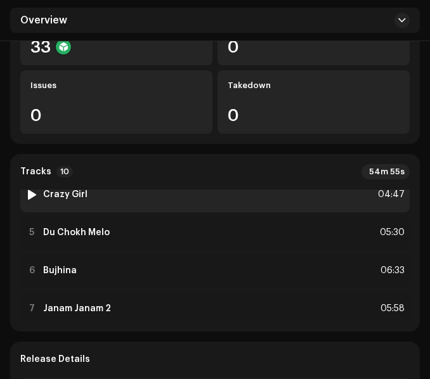
click at [146, 200] on div "4 Crazy Girl 04:47" at bounding box center [214, 195] width 389 height 36
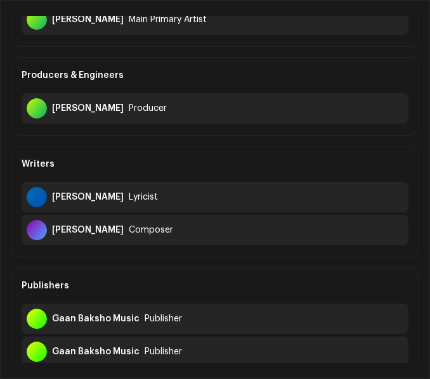
scroll to position [190, 0]
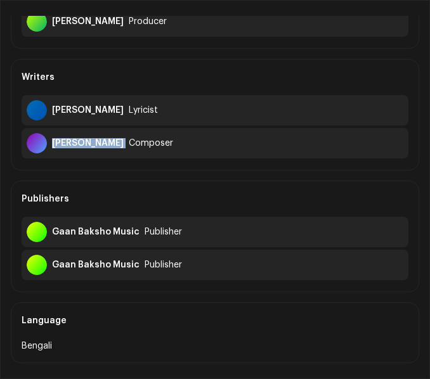
drag, startPoint x: 53, startPoint y: 144, endPoint x: 105, endPoint y: 149, distance: 52.2
click at [105, 149] on div "Anik Sahan Composer" at bounding box center [215, 143] width 387 height 30
copy div "Anik Sahan"
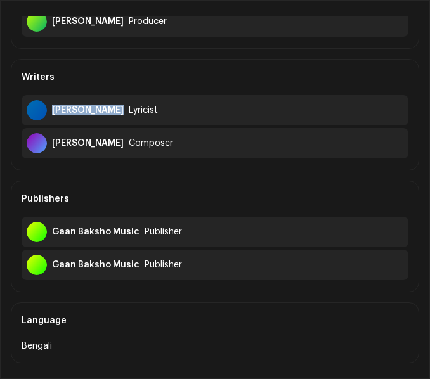
drag, startPoint x: 52, startPoint y: 108, endPoint x: 126, endPoint y: 116, distance: 74.0
click at [126, 116] on div "Mohammad Robi Lyricist" at bounding box center [215, 110] width 387 height 30
copy div "Mohammad Robi"
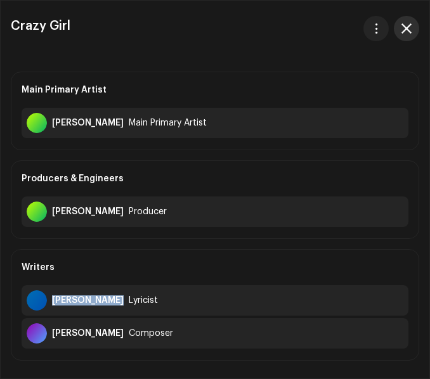
click at [411, 26] on span "button" at bounding box center [406, 28] width 10 height 10
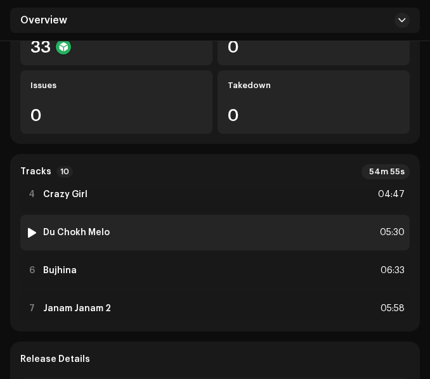
click at [157, 234] on div "5 Du Chokh Melo 05:30" at bounding box center [214, 233] width 389 height 36
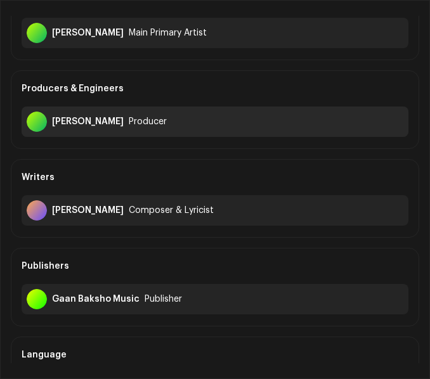
scroll to position [127, 0]
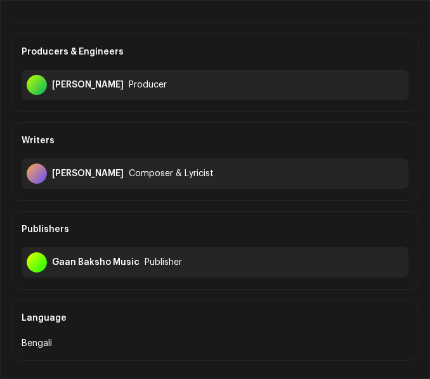
drag, startPoint x: 52, startPoint y: 171, endPoint x: 136, endPoint y: 174, distance: 83.8
click at [124, 174] on div "Sabrina Haque Saba" at bounding box center [88, 174] width 72 height 10
copy div "Sabrina Haque Saba"
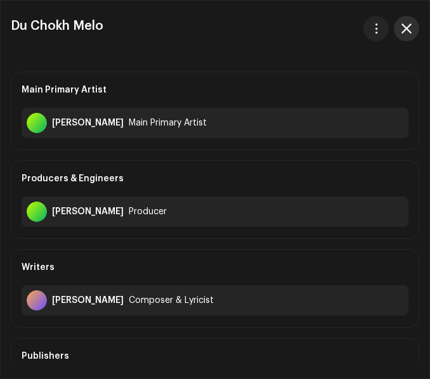
click at [404, 29] on span "button" at bounding box center [406, 28] width 10 height 10
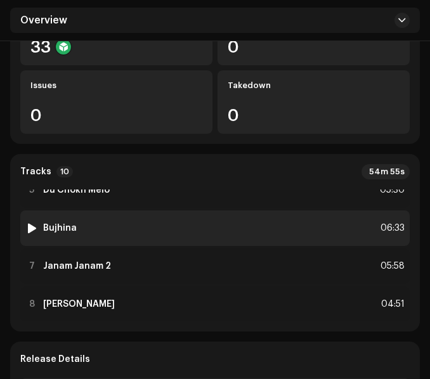
scroll to position [190, 0]
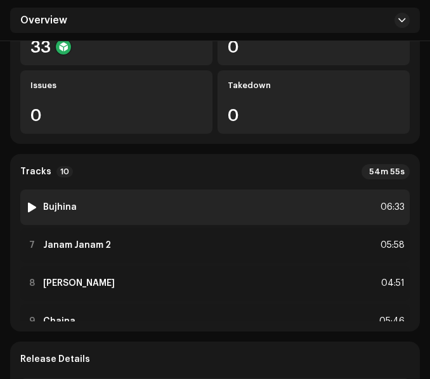
click at [92, 205] on div "6 Bujhina 06:33" at bounding box center [214, 208] width 389 height 36
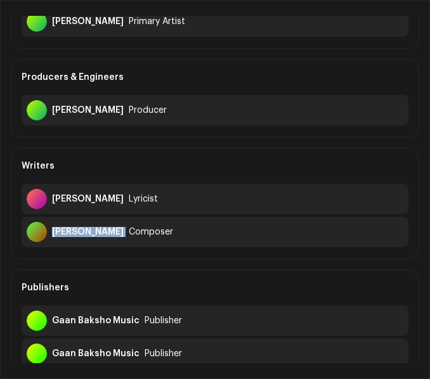
drag, startPoint x: 51, startPoint y: 233, endPoint x: 112, endPoint y: 230, distance: 60.9
click at [112, 230] on div "Drishan Khan Composer" at bounding box center [215, 232] width 387 height 30
copy div "Drishan Khan"
drag, startPoint x: 53, startPoint y: 199, endPoint x: 167, endPoint y: 205, distance: 114.3
click at [167, 205] on div "Priyo Gopal Chattopadhyay Lyricist" at bounding box center [215, 199] width 387 height 30
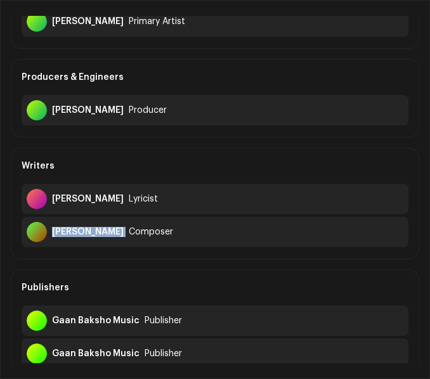
copy div "Priyo Gopal Chattopadhyay"
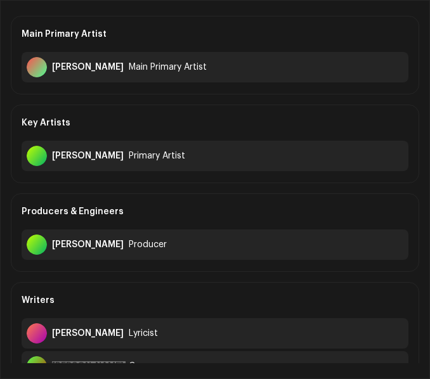
scroll to position [0, 0]
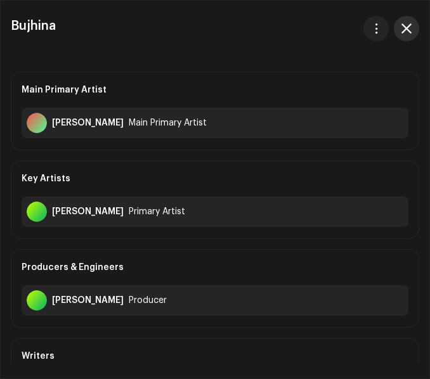
click at [407, 27] on span "button" at bounding box center [406, 28] width 10 height 10
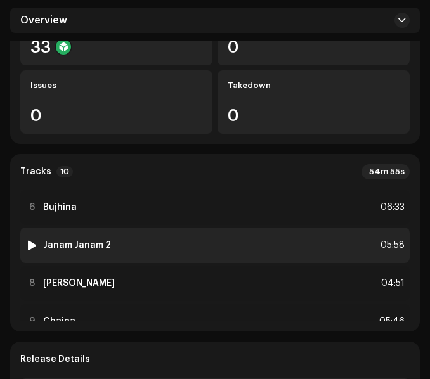
click at [119, 247] on div "7 Janam Janam 2 05:58" at bounding box center [214, 246] width 389 height 36
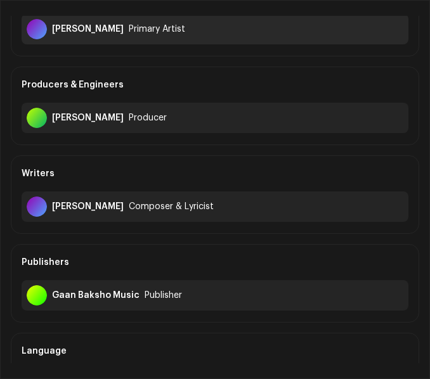
scroll to position [190, 0]
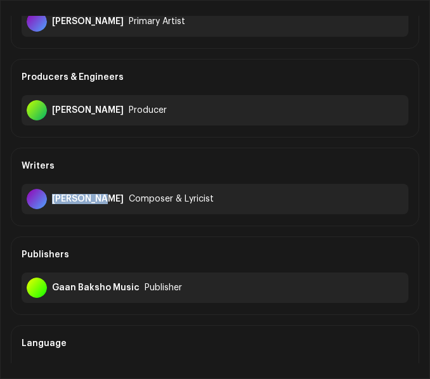
drag, startPoint x: 51, startPoint y: 198, endPoint x: 101, endPoint y: 201, distance: 50.2
click at [101, 201] on div "Anik Sahan Composer & Lyricist" at bounding box center [215, 199] width 387 height 30
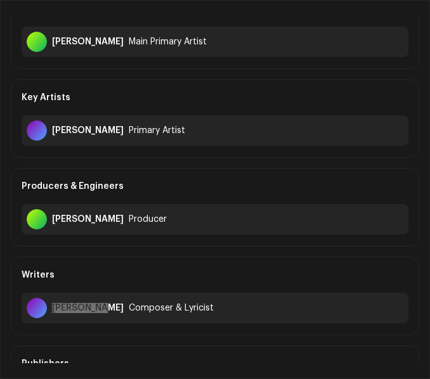
scroll to position [0, 0]
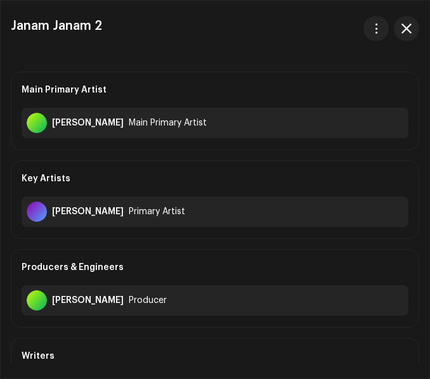
click at [413, 31] on button "button" at bounding box center [406, 28] width 25 height 25
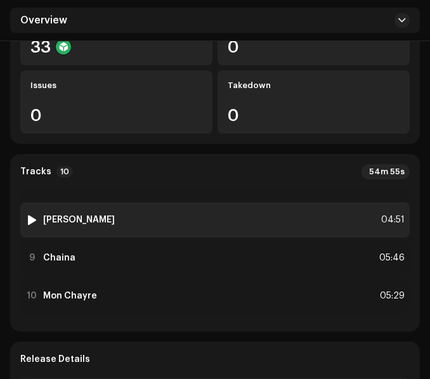
scroll to position [256, 0]
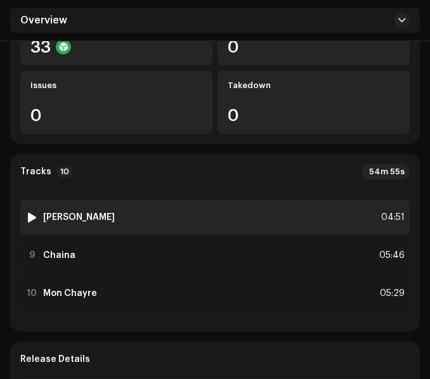
click at [162, 214] on div "8 Shei Priyojon 04:51" at bounding box center [214, 218] width 389 height 36
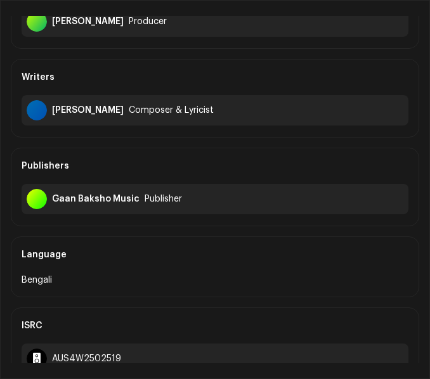
scroll to position [127, 0]
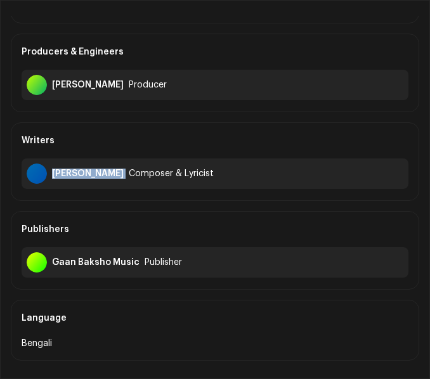
drag, startPoint x: 53, startPoint y: 172, endPoint x: 127, endPoint y: 179, distance: 74.5
click at [127, 179] on div "Mohammad Robi Composer & Lyricist" at bounding box center [215, 174] width 387 height 30
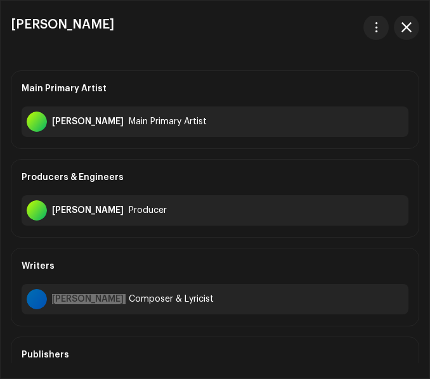
scroll to position [0, 0]
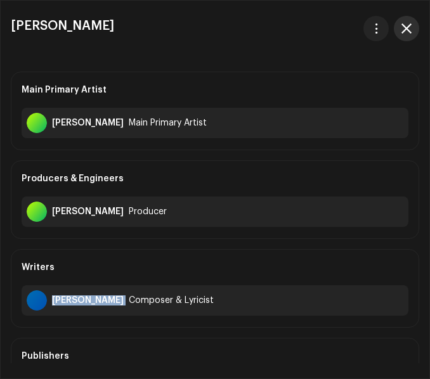
click at [404, 27] on span "button" at bounding box center [406, 28] width 10 height 10
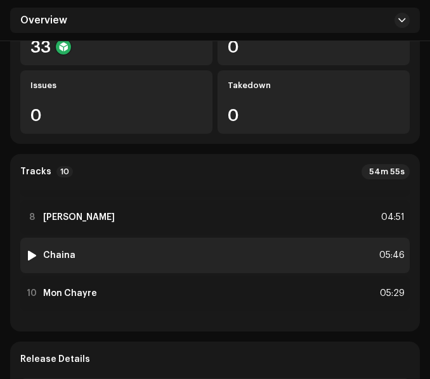
click at [157, 250] on div "9 Chaina 05:46" at bounding box center [214, 256] width 389 height 36
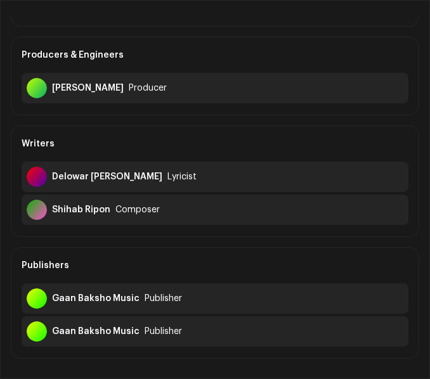
scroll to position [127, 0]
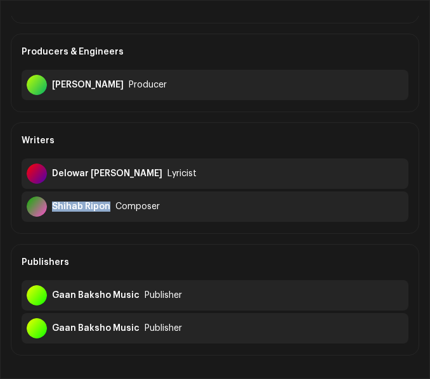
drag, startPoint x: 53, startPoint y: 204, endPoint x: 108, endPoint y: 207, distance: 55.9
click at [108, 207] on div "Shihab Ripon Composer" at bounding box center [215, 207] width 387 height 30
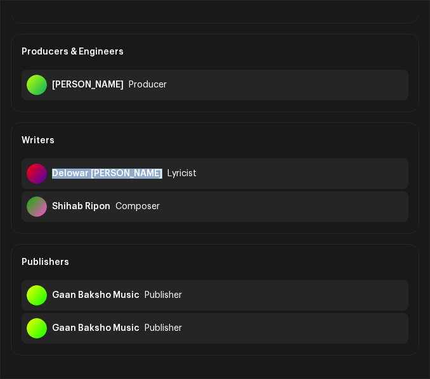
drag, startPoint x: 53, startPoint y: 174, endPoint x: 145, endPoint y: 184, distance: 93.1
click at [145, 184] on div "Delowar Arjuda Sharaf Lyricist" at bounding box center [215, 174] width 387 height 30
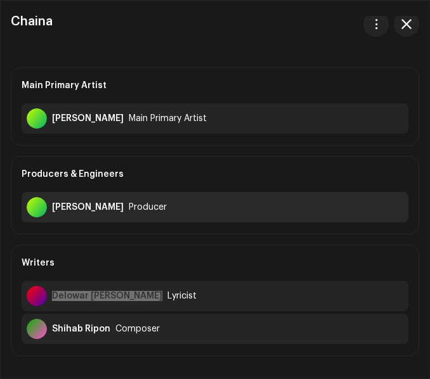
scroll to position [0, 0]
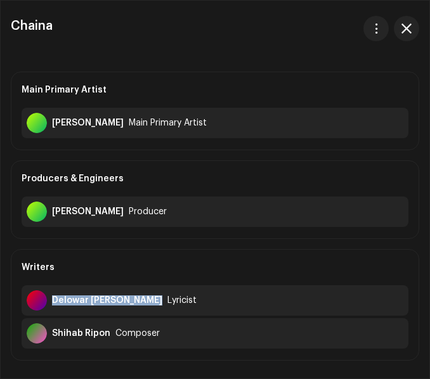
click at [408, 25] on span "button" at bounding box center [406, 28] width 10 height 10
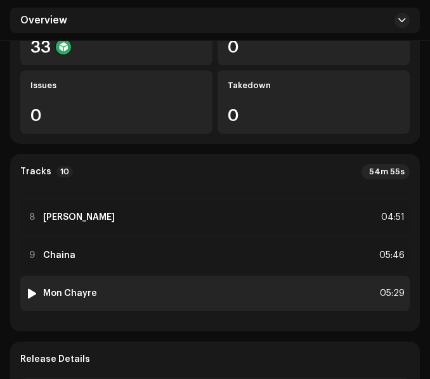
click at [174, 290] on div "10 Mon Chayre 05:29" at bounding box center [214, 294] width 389 height 36
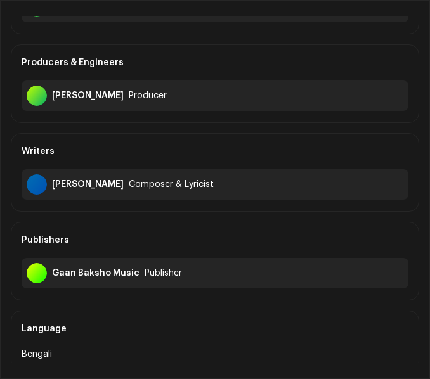
scroll to position [127, 0]
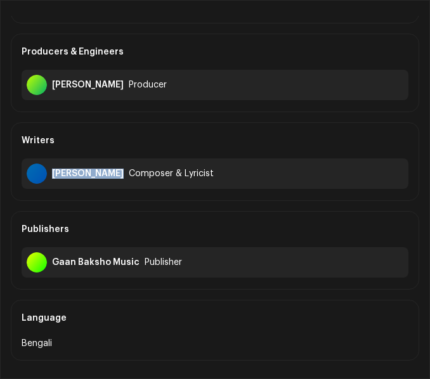
drag, startPoint x: 53, startPoint y: 173, endPoint x: 124, endPoint y: 182, distance: 72.2
click at [124, 182] on div "Mohammad Robi Composer & Lyricist" at bounding box center [215, 174] width 387 height 30
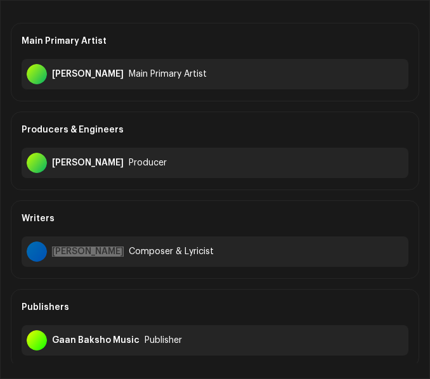
scroll to position [0, 0]
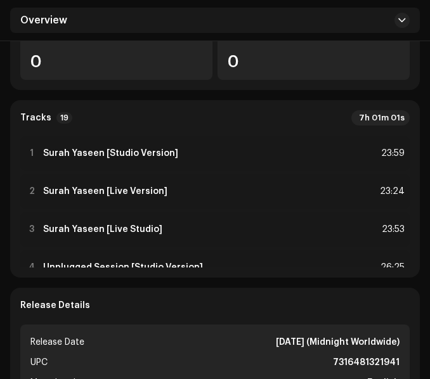
scroll to position [317, 0]
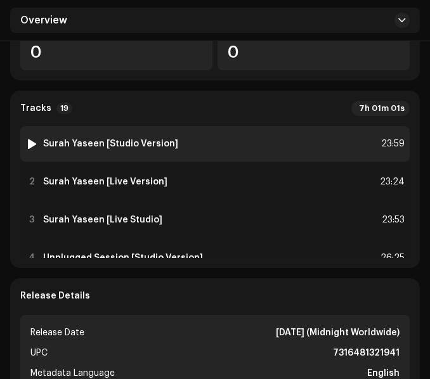
click at [205, 145] on div "1 Surah Yaseen [Studio Version] 23:59" at bounding box center [214, 144] width 389 height 36
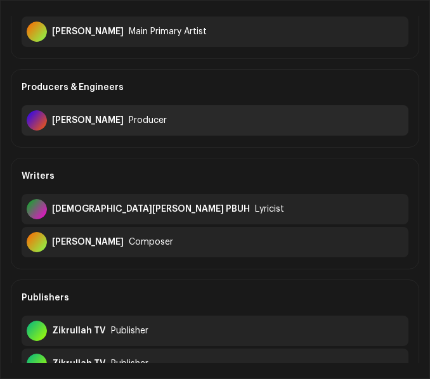
scroll to position [127, 0]
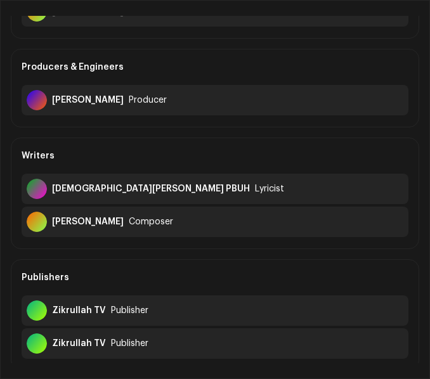
drag, startPoint x: 53, startPoint y: 223, endPoint x: 121, endPoint y: 223, distance: 68.5
click at [121, 223] on div "[PERSON_NAME] Composer" at bounding box center [215, 222] width 387 height 30
copy div "[PERSON_NAME]"
drag, startPoint x: 51, startPoint y: 190, endPoint x: 167, endPoint y: 195, distance: 116.2
click at [167, 195] on div "[DEMOGRAPHIC_DATA][PERSON_NAME] PBUH Lyricist" at bounding box center [215, 189] width 387 height 30
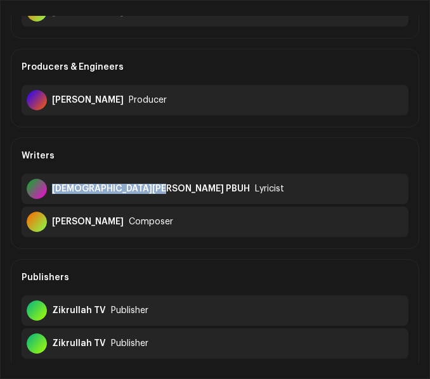
copy div "[DEMOGRAPHIC_DATA][PERSON_NAME] PBUH"
click at [248, 151] on div "Writers" at bounding box center [215, 156] width 387 height 36
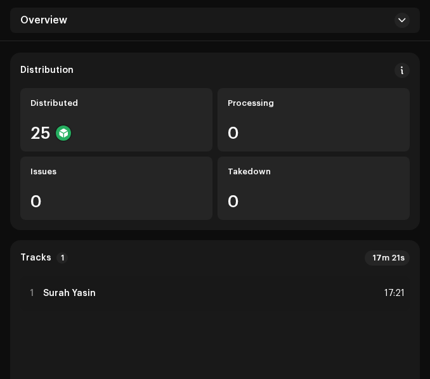
scroll to position [254, 0]
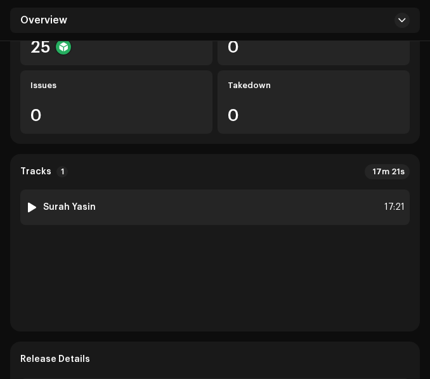
click at [164, 211] on div "1 Surah Yasin 17:21" at bounding box center [214, 208] width 389 height 36
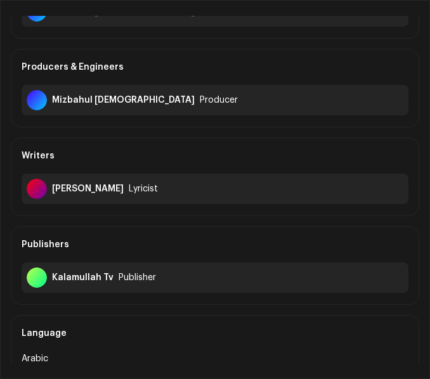
scroll to position [190, 0]
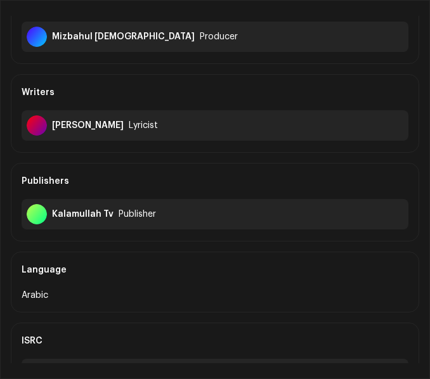
drag, startPoint x: 53, startPoint y: 127, endPoint x: 124, endPoint y: 128, distance: 71.7
click at [124, 128] on div "[PERSON_NAME] Lyricist" at bounding box center [215, 125] width 387 height 30
copy div "[PERSON_NAME]"
click at [224, 81] on div "Writers" at bounding box center [215, 93] width 387 height 36
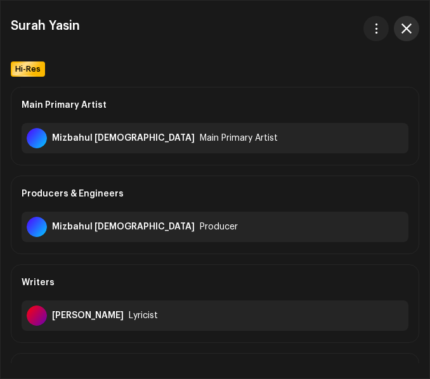
click at [408, 29] on span "button" at bounding box center [406, 28] width 10 height 10
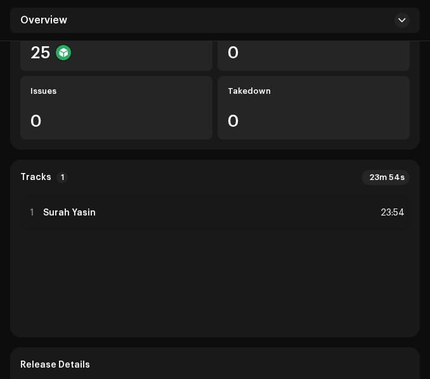
scroll to position [254, 0]
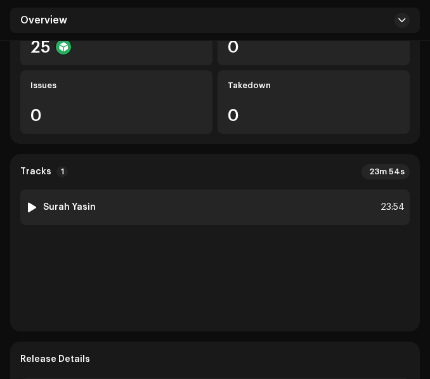
click at [193, 219] on div "1 Surah Yasin 23:54" at bounding box center [214, 208] width 389 height 36
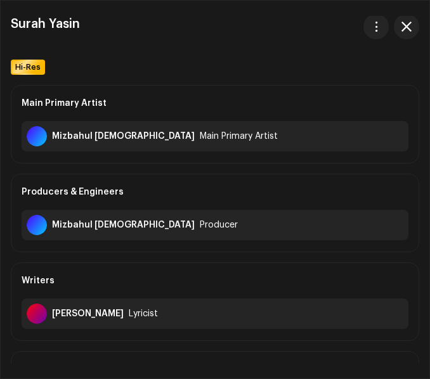
scroll to position [0, 0]
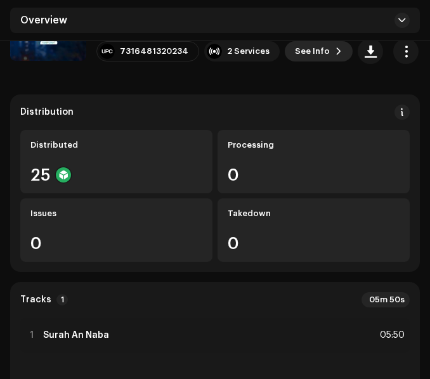
scroll to position [254, 0]
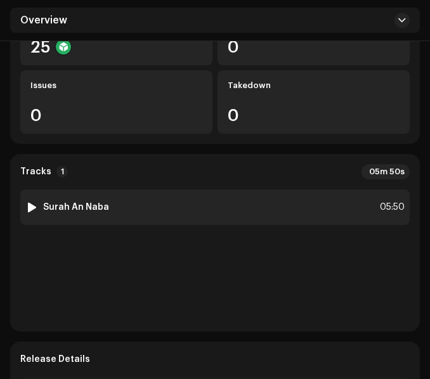
click at [178, 209] on div "1 Surah An Naba 05:50" at bounding box center [214, 208] width 389 height 36
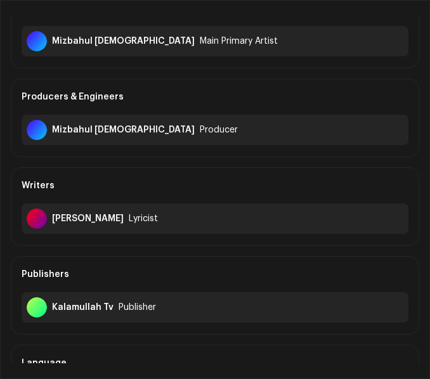
scroll to position [127, 0]
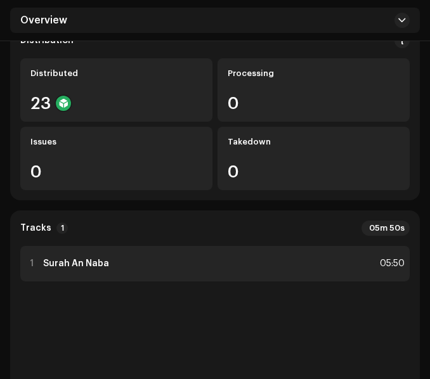
scroll to position [254, 0]
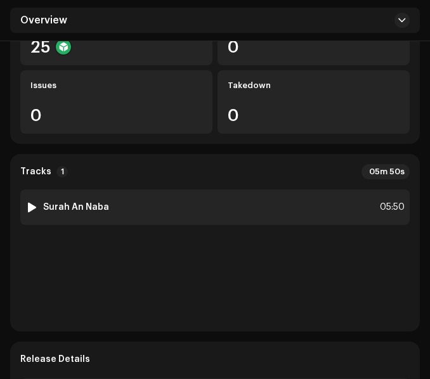
click at [224, 218] on div "1 Surah An Naba 05:50" at bounding box center [214, 208] width 389 height 36
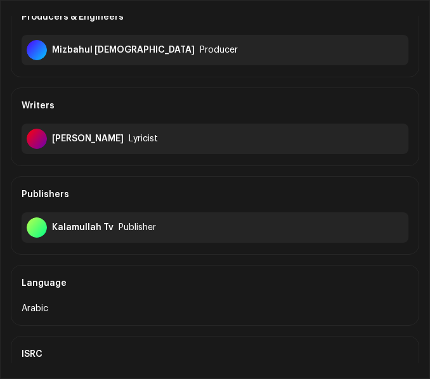
scroll to position [190, 0]
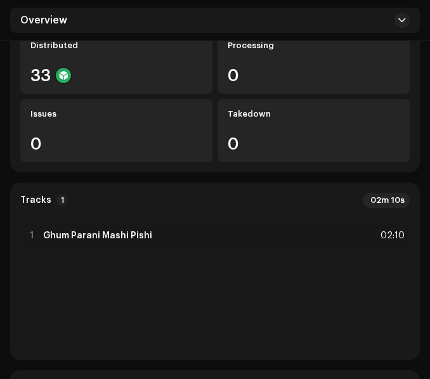
scroll to position [317, 0]
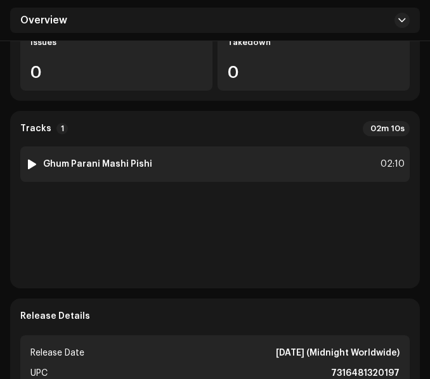
click at [205, 164] on div "1 Ghum Parani Mashi Pishi 02:10" at bounding box center [214, 164] width 389 height 36
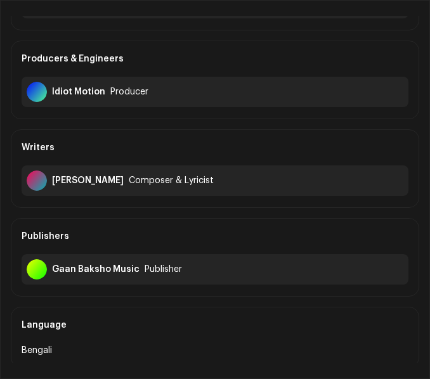
scroll to position [63, 0]
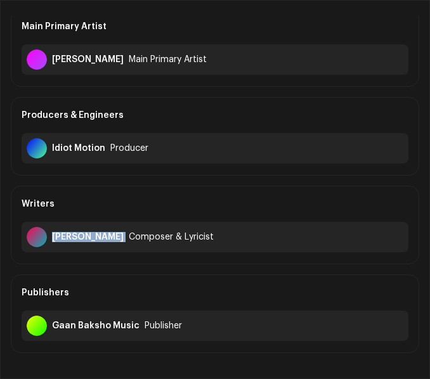
drag, startPoint x: 52, startPoint y: 237, endPoint x: 94, endPoint y: 245, distance: 43.3
click at [94, 245] on div "[PERSON_NAME] Composer & Lyricist" at bounding box center [215, 237] width 387 height 30
copy div "[PERSON_NAME]"
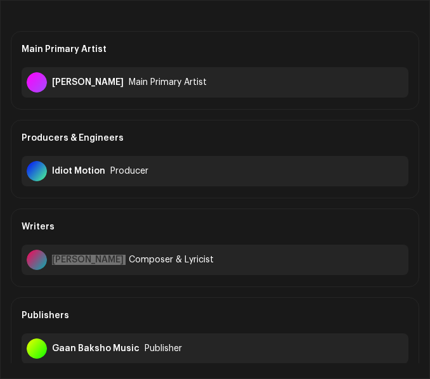
scroll to position [0, 0]
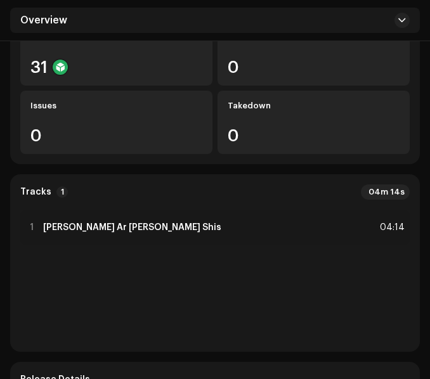
scroll to position [317, 0]
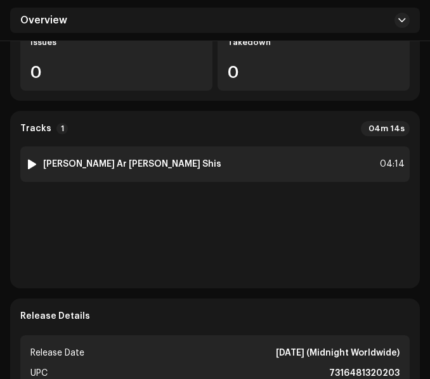
click at [191, 146] on div "1 [PERSON_NAME] Ar [PERSON_NAME] Shis 04:14" at bounding box center [214, 164] width 389 height 36
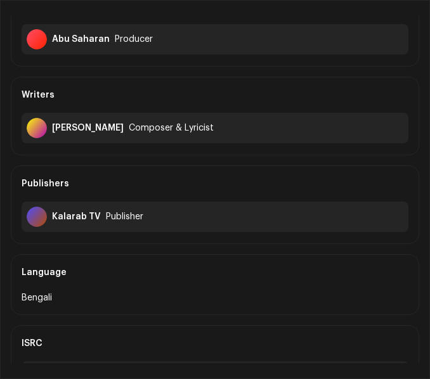
scroll to position [190, 0]
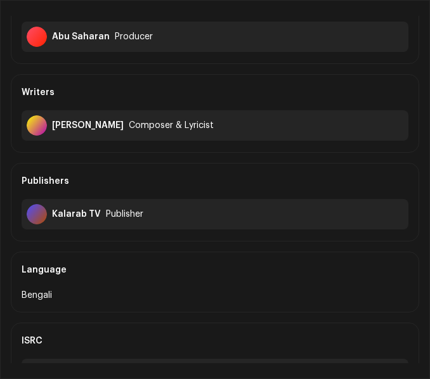
drag, startPoint x: 52, startPoint y: 127, endPoint x: 127, endPoint y: 135, distance: 75.3
click at [127, 135] on div "[PERSON_NAME] Composer & Lyricist" at bounding box center [215, 125] width 387 height 30
copy div "[PERSON_NAME]"
click at [221, 169] on div "Publishers" at bounding box center [215, 182] width 387 height 36
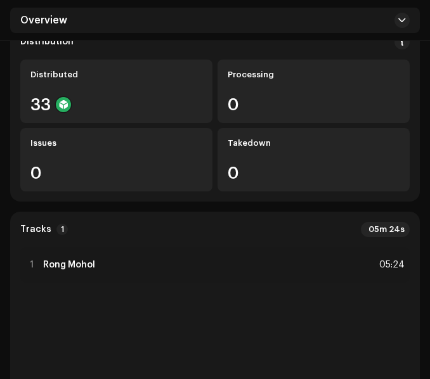
scroll to position [254, 0]
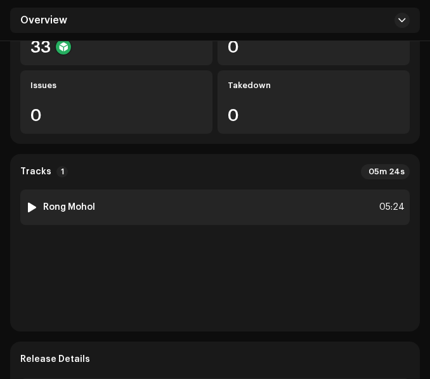
click at [178, 203] on div "1 Rong Mohol 05:24" at bounding box center [214, 208] width 389 height 36
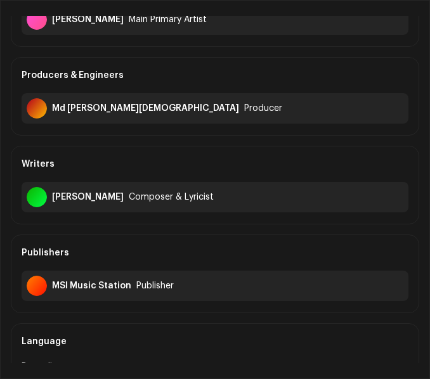
scroll to position [127, 0]
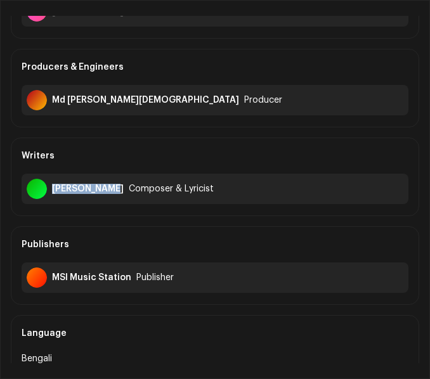
drag, startPoint x: 53, startPoint y: 187, endPoint x: 108, endPoint y: 193, distance: 56.2
click at [108, 193] on div "Shihab Uddin" at bounding box center [88, 189] width 72 height 10
copy div "Shihab Uddin"
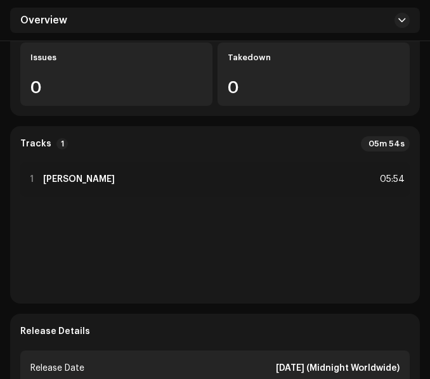
scroll to position [317, 0]
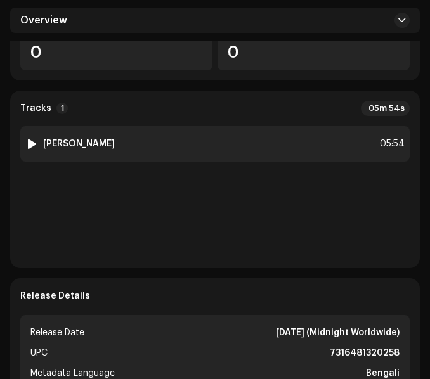
click at [193, 145] on div "1 [PERSON_NAME] 05:54" at bounding box center [214, 144] width 389 height 36
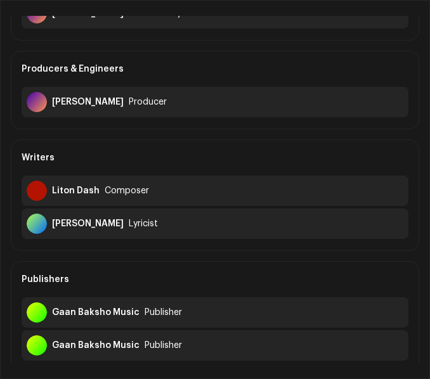
scroll to position [127, 0]
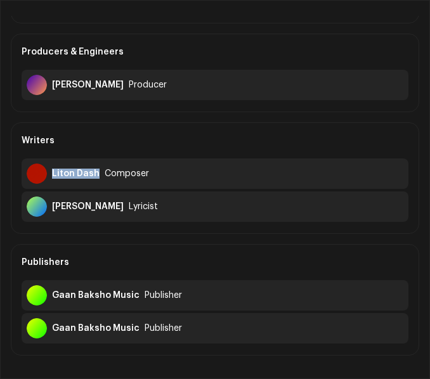
drag, startPoint x: 51, startPoint y: 174, endPoint x: 98, endPoint y: 175, distance: 47.6
click at [98, 175] on div "Liton Dash Composer" at bounding box center [215, 174] width 387 height 30
copy div "Liton Dash"
drag, startPoint x: 51, startPoint y: 205, endPoint x: 129, endPoint y: 217, distance: 78.2
click at [129, 217] on div "Taposh Chowdhury Lyricist" at bounding box center [215, 207] width 387 height 30
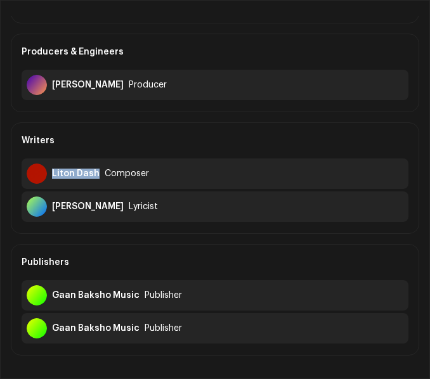
copy div "Taposh Chowdhury"
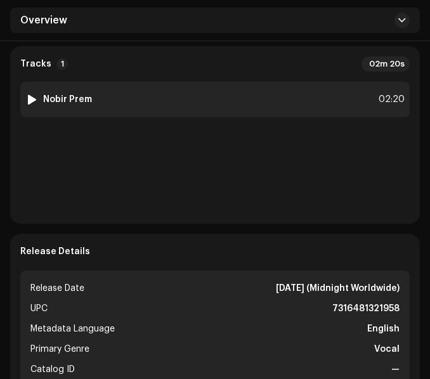
scroll to position [361, 0]
click at [191, 100] on div "1 Nobir Prem 02:20" at bounding box center [214, 100] width 389 height 36
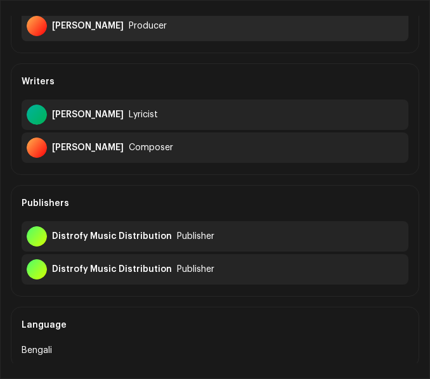
scroll to position [190, 0]
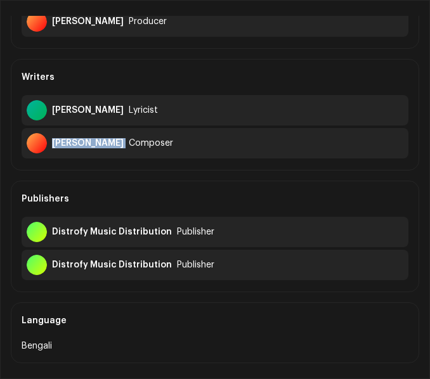
drag, startPoint x: 53, startPoint y: 145, endPoint x: 116, endPoint y: 143, distance: 63.5
click at [116, 143] on div "[PERSON_NAME] Composer" at bounding box center [215, 143] width 387 height 30
copy div "[PERSON_NAME]"
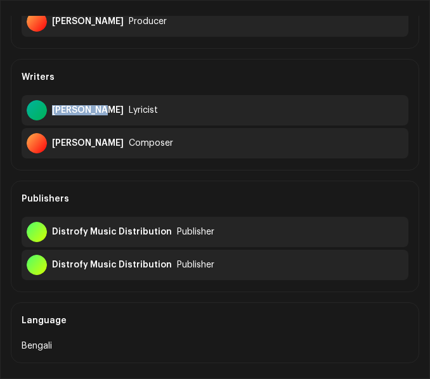
drag, startPoint x: 53, startPoint y: 110, endPoint x: 98, endPoint y: 105, distance: 45.9
click at [98, 105] on div "[PERSON_NAME] Lyricist" at bounding box center [215, 110] width 387 height 30
copy div "[PERSON_NAME]"
click at [203, 181] on div "Publishers Distrofy Music Distribution Publisher Distrofy Music Distribution Pu…" at bounding box center [215, 237] width 408 height 112
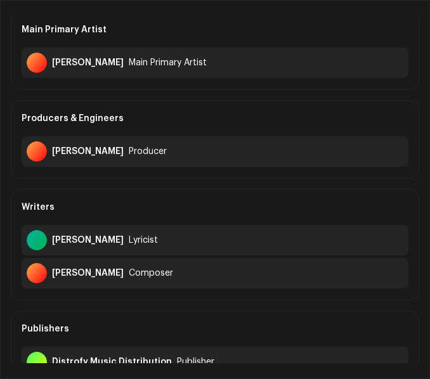
scroll to position [0, 0]
